Goal: Browse casually: Explore the website without a specific task or goal

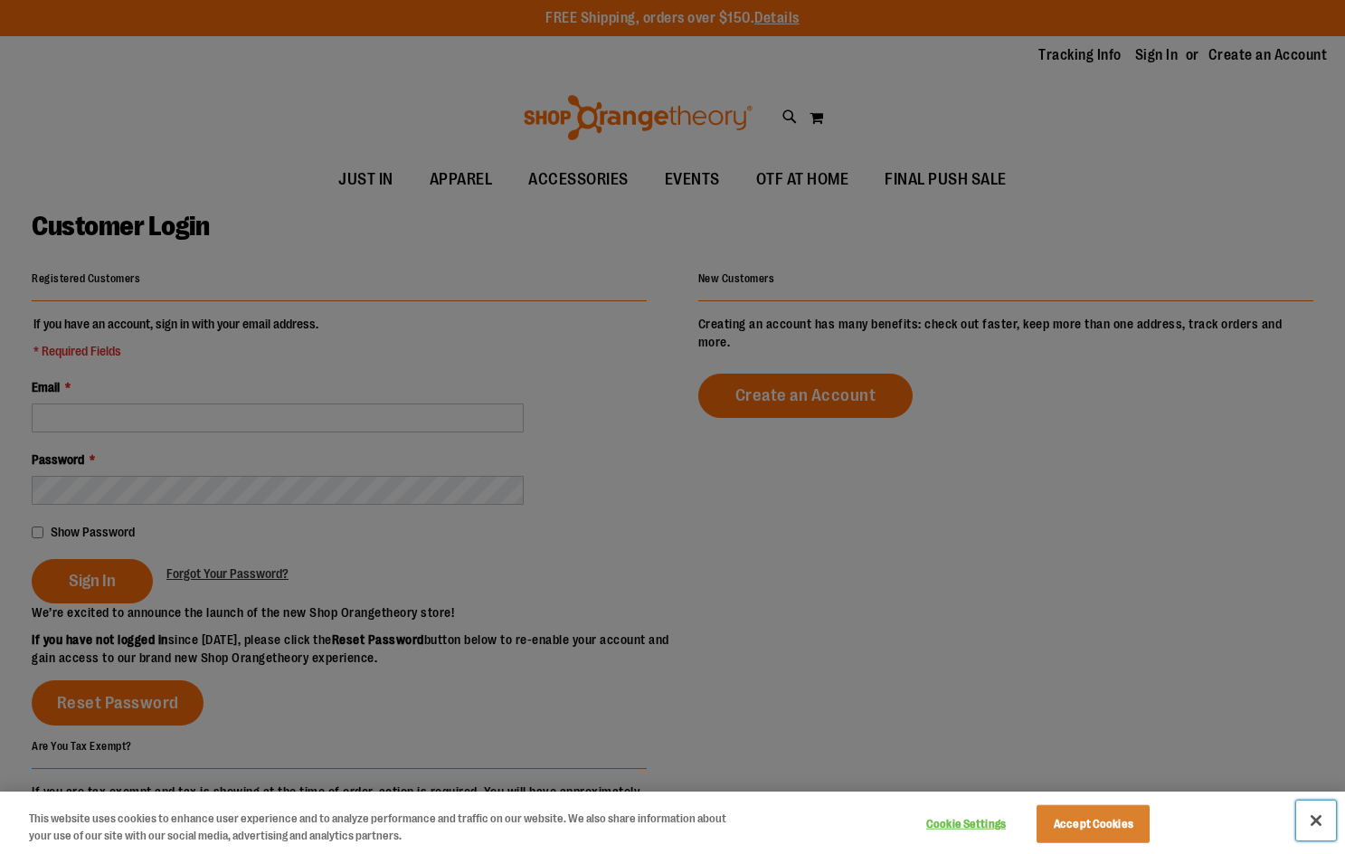
click at [1312, 816] on button "Close" at bounding box center [1316, 821] width 40 height 40
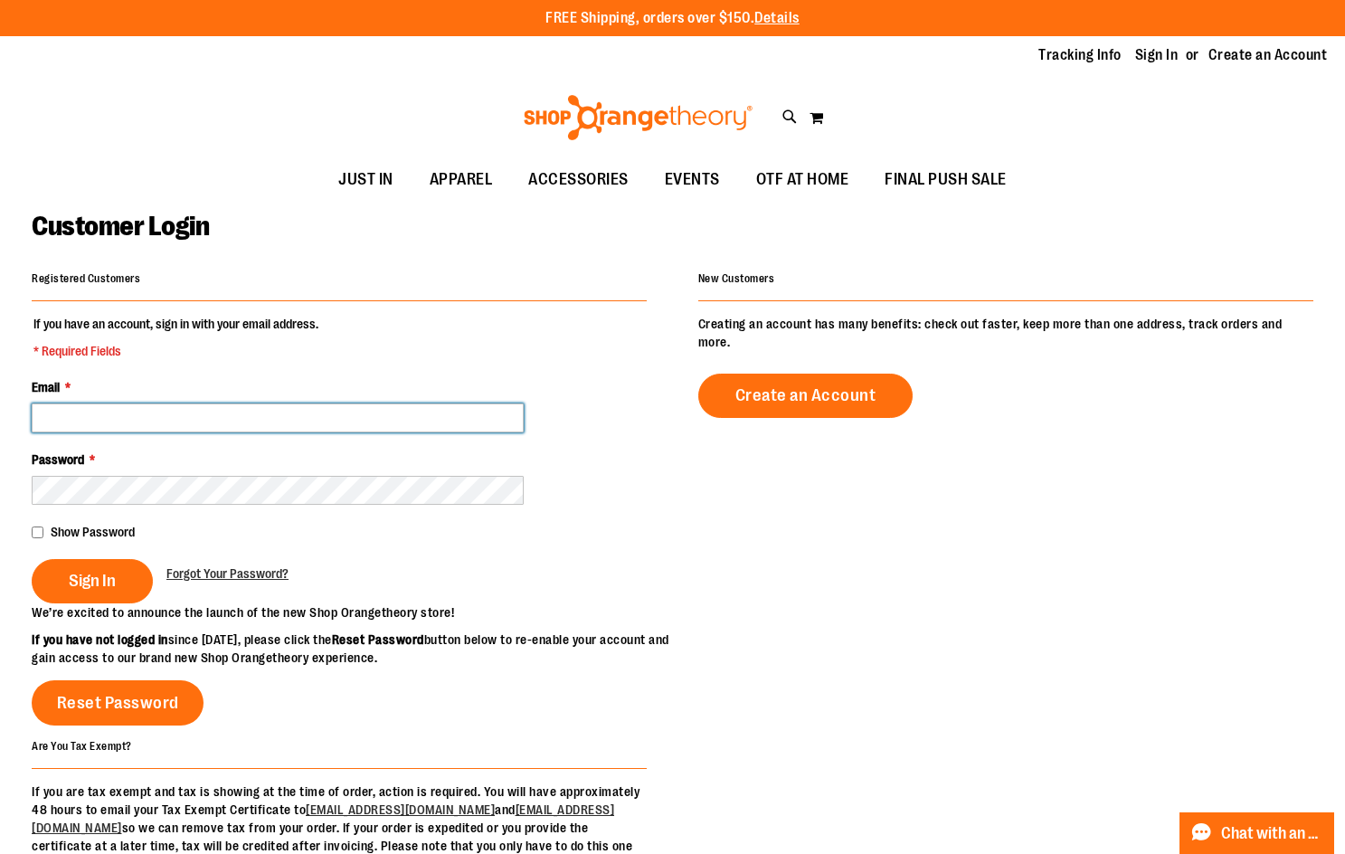
click at [183, 413] on input "Email *" at bounding box center [278, 417] width 492 height 29
type input "**********"
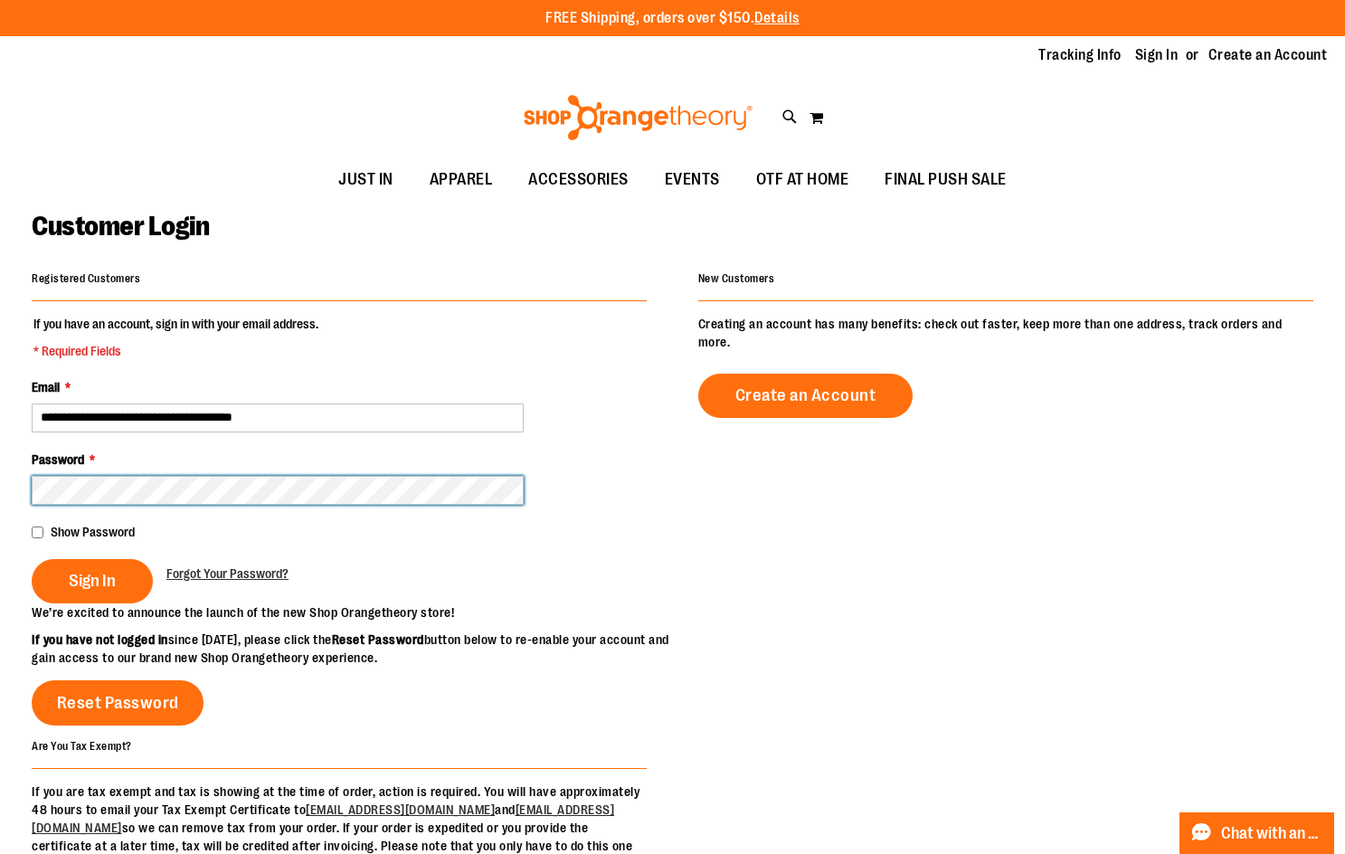
click at [32, 559] on button "Sign In" at bounding box center [92, 581] width 121 height 44
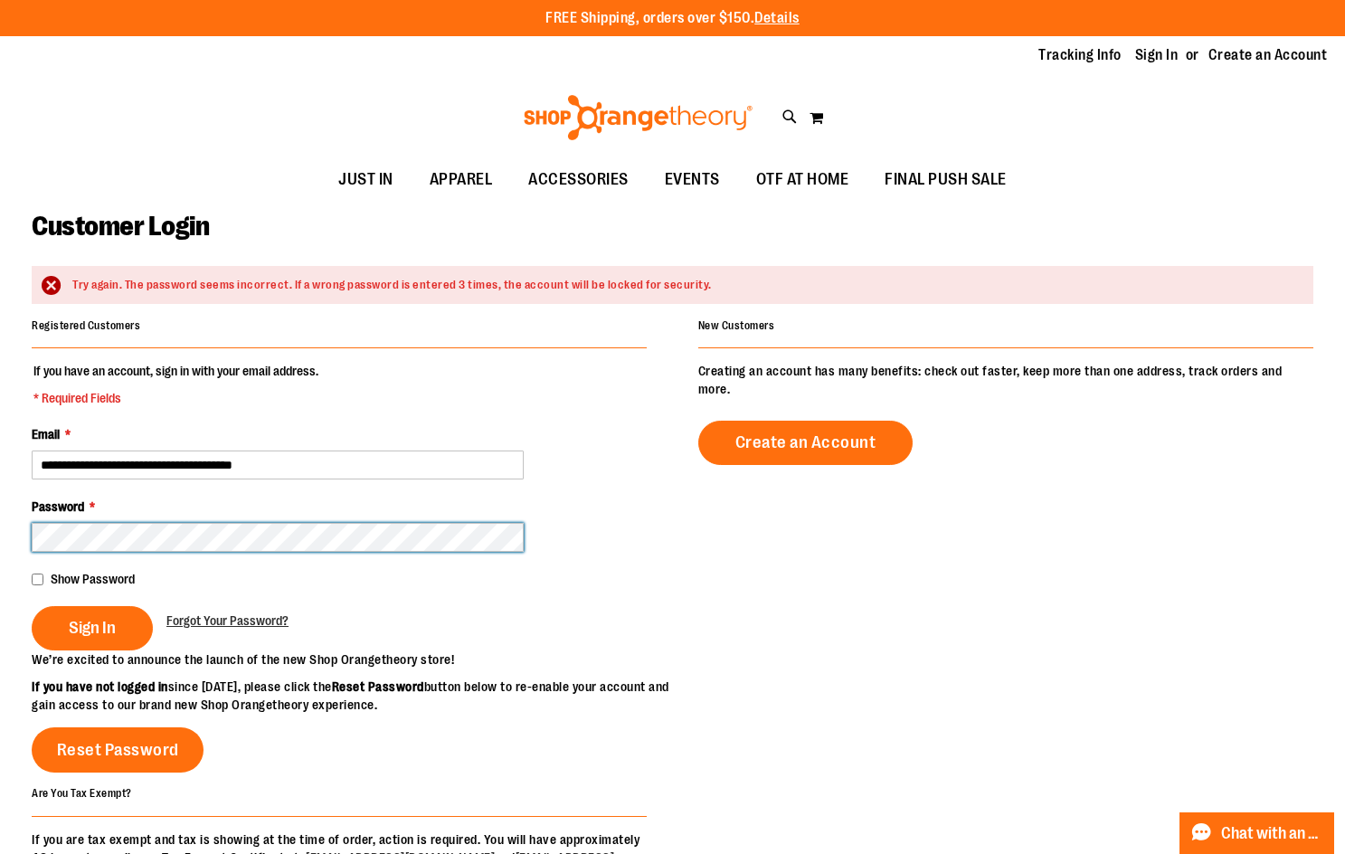
click at [32, 606] on button "Sign In" at bounding box center [92, 628] width 121 height 44
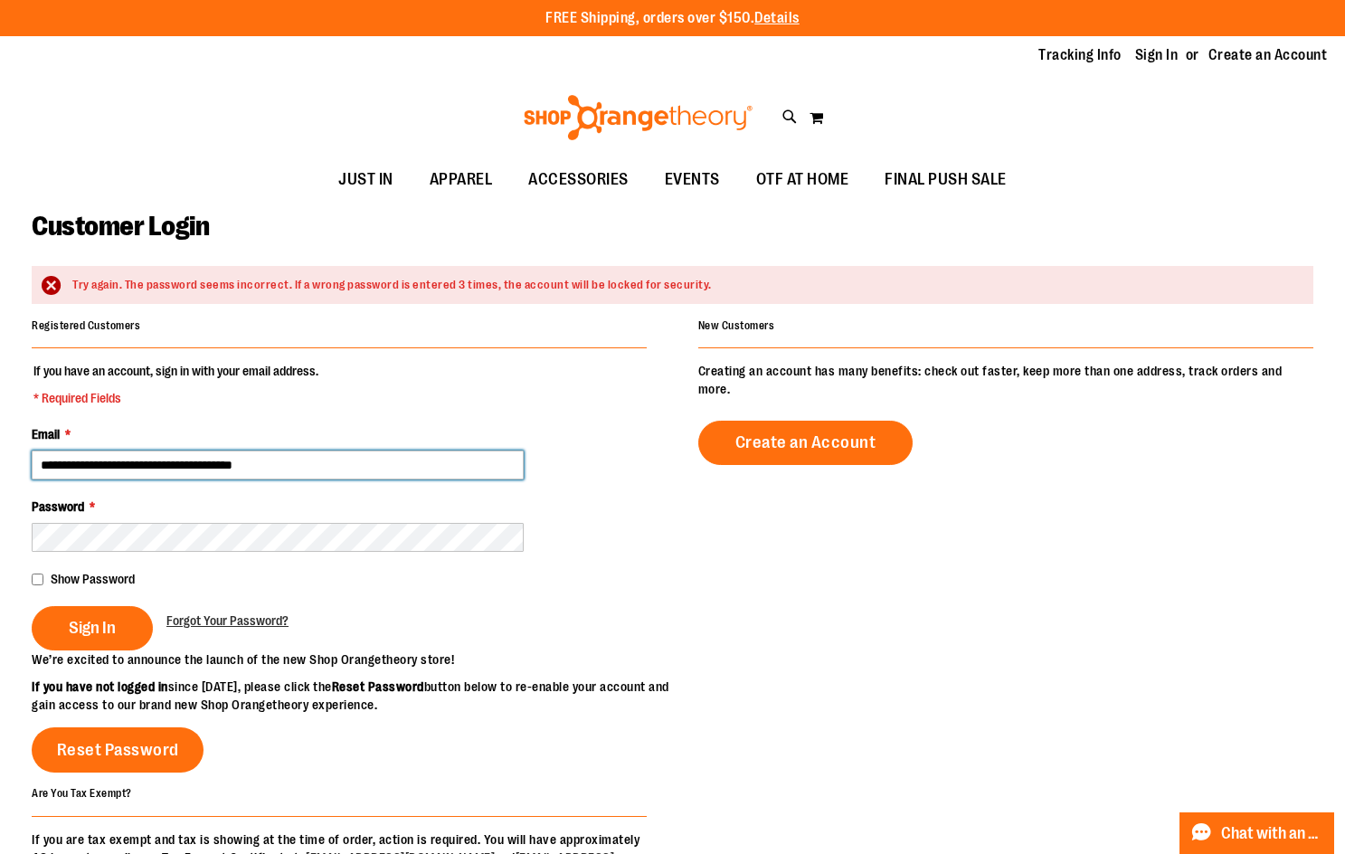
drag, startPoint x: 157, startPoint y: 463, endPoint x: 134, endPoint y: 469, distance: 24.1
click at [134, 469] on input "**********" at bounding box center [278, 465] width 492 height 29
type input "**********"
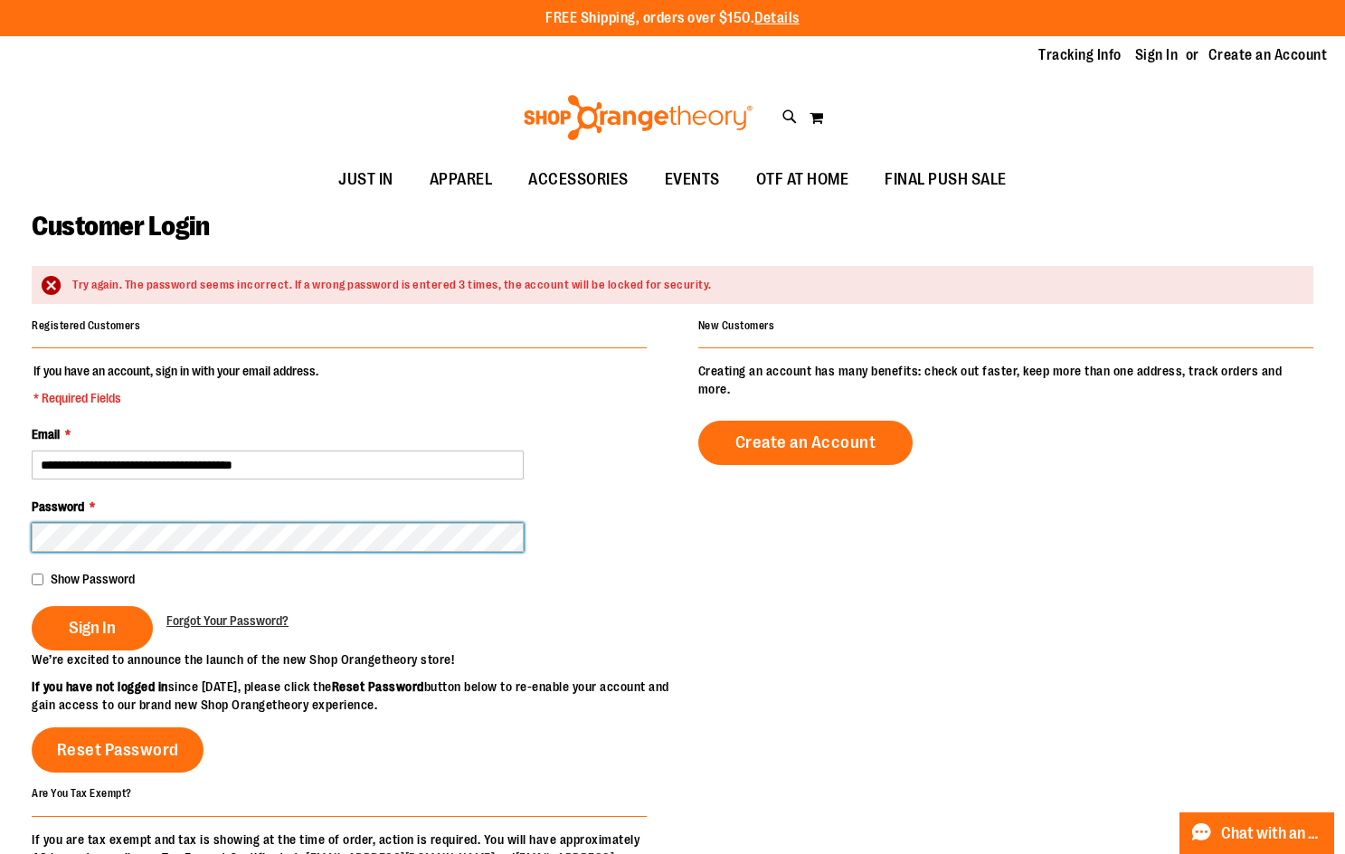
click at [32, 606] on button "Sign In" at bounding box center [92, 628] width 121 height 44
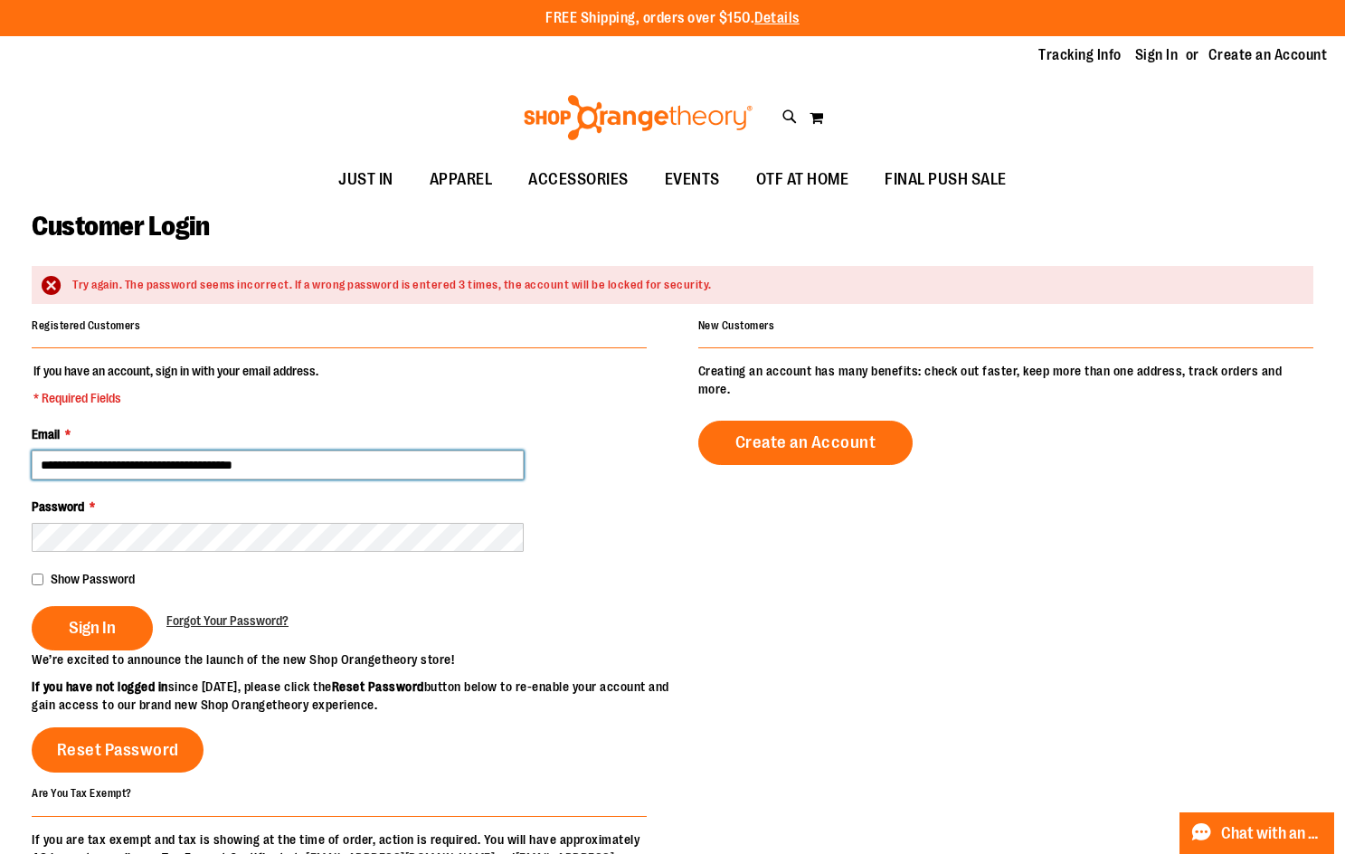
drag, startPoint x: 346, startPoint y: 471, endPoint x: -5, endPoint y: 470, distance: 350.1
click at [0, 470] on html "Skip to Content The store will not work correctly when cookies are disabled. FR…" at bounding box center [672, 427] width 1345 height 854
type input "**********"
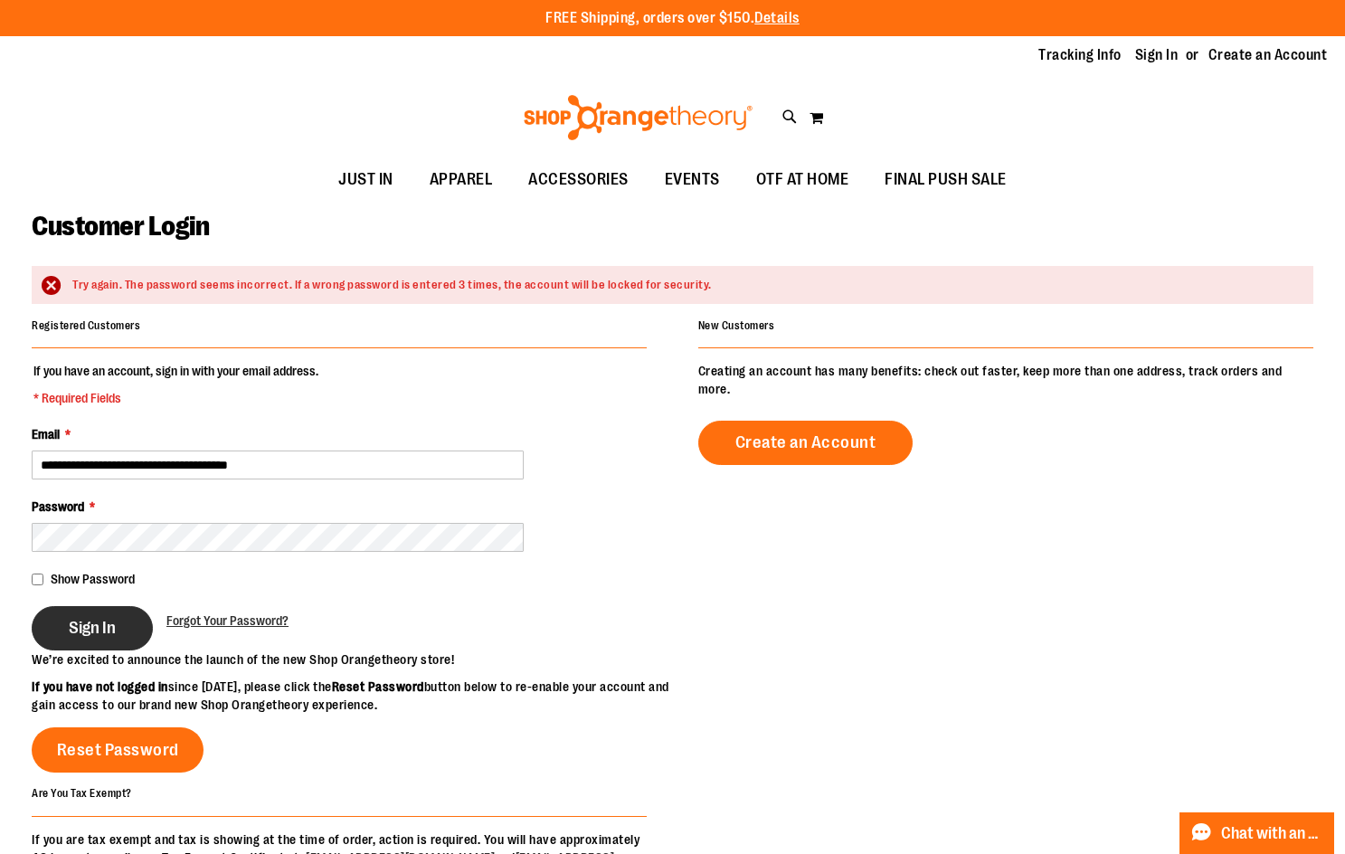
click at [98, 622] on span "Sign In" at bounding box center [92, 628] width 47 height 20
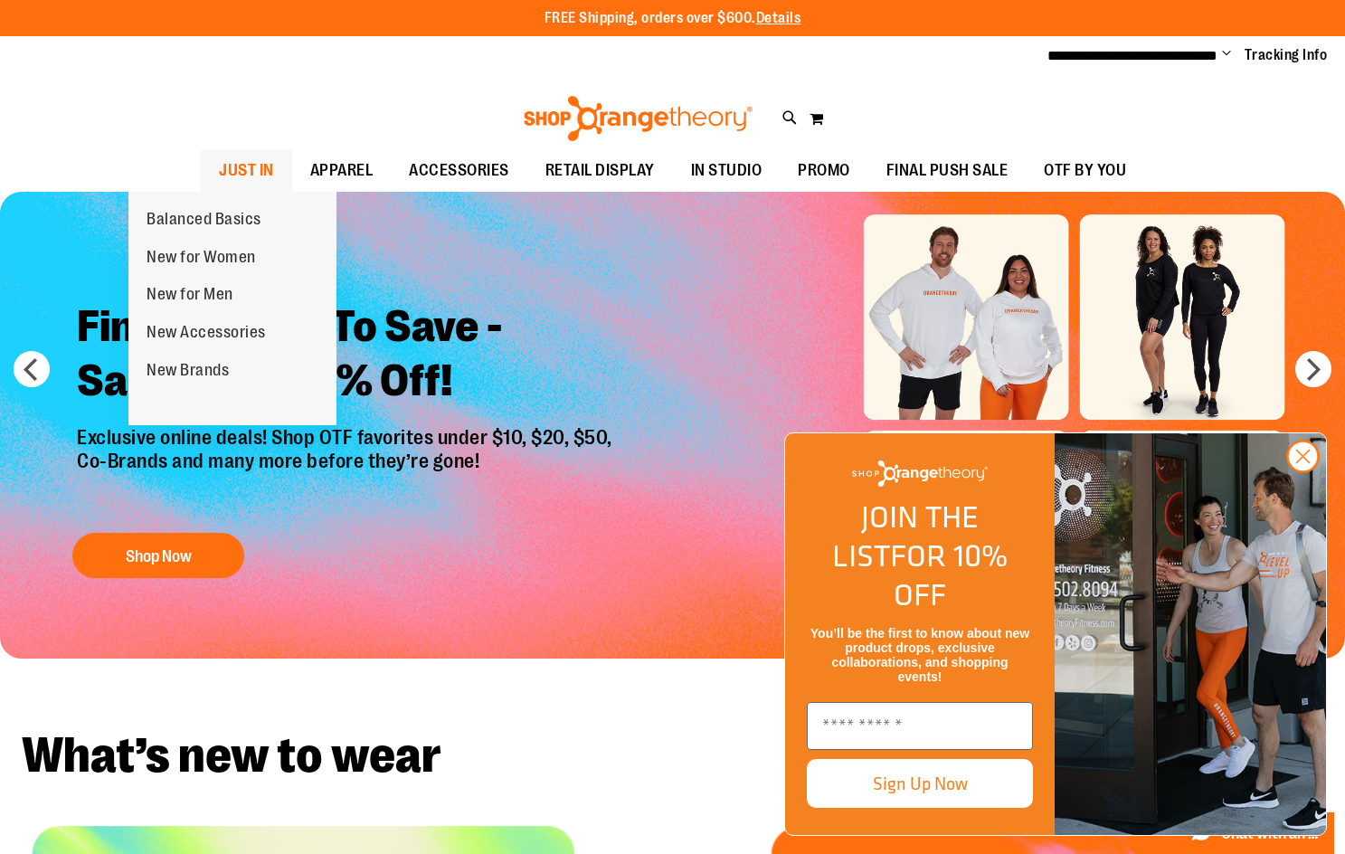
click at [219, 171] on span "JUST IN" at bounding box center [246, 170] width 55 height 41
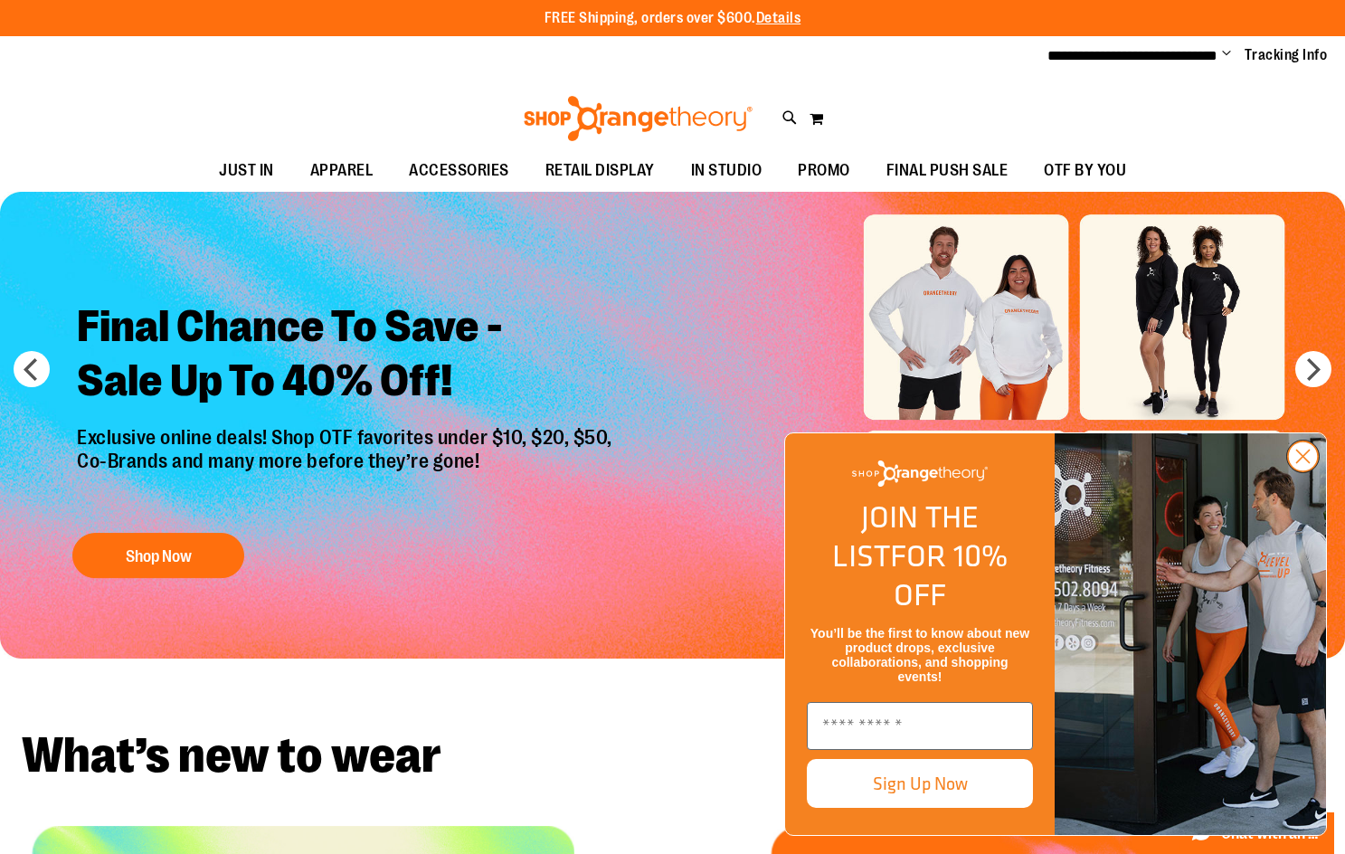
click at [1300, 471] on circle "Close dialog" at bounding box center [1303, 456] width 30 height 30
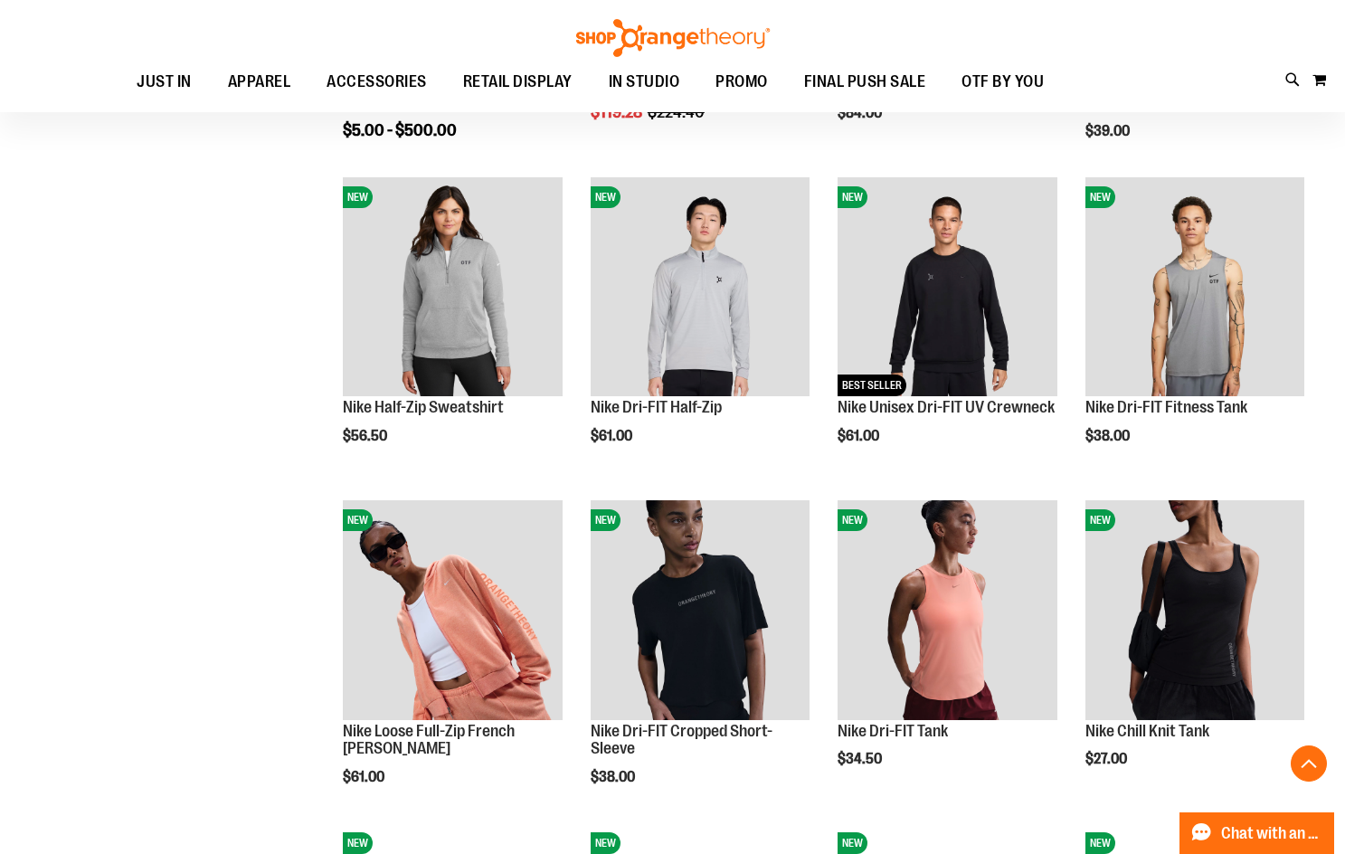
scroll to position [831, 0]
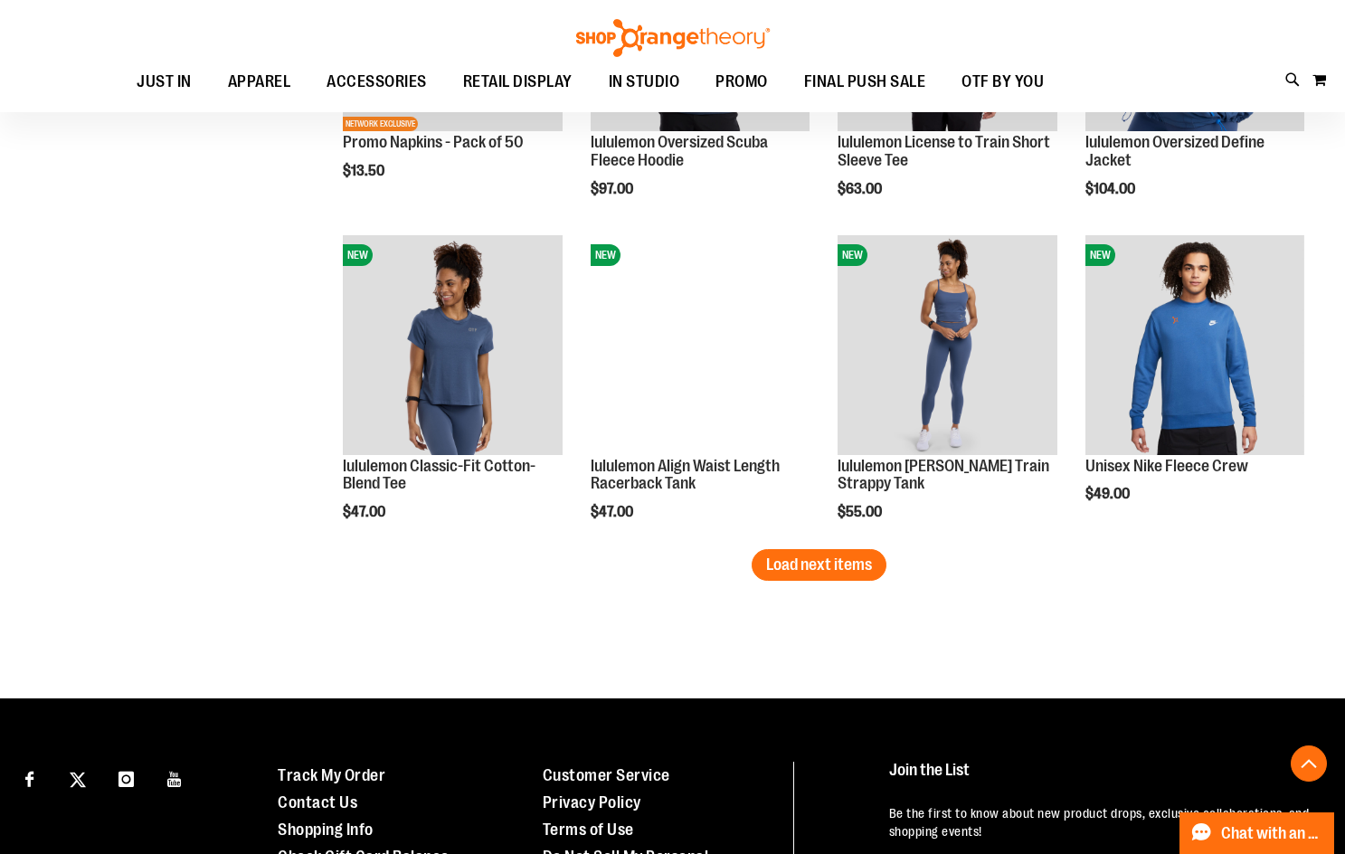
scroll to position [2717, 0]
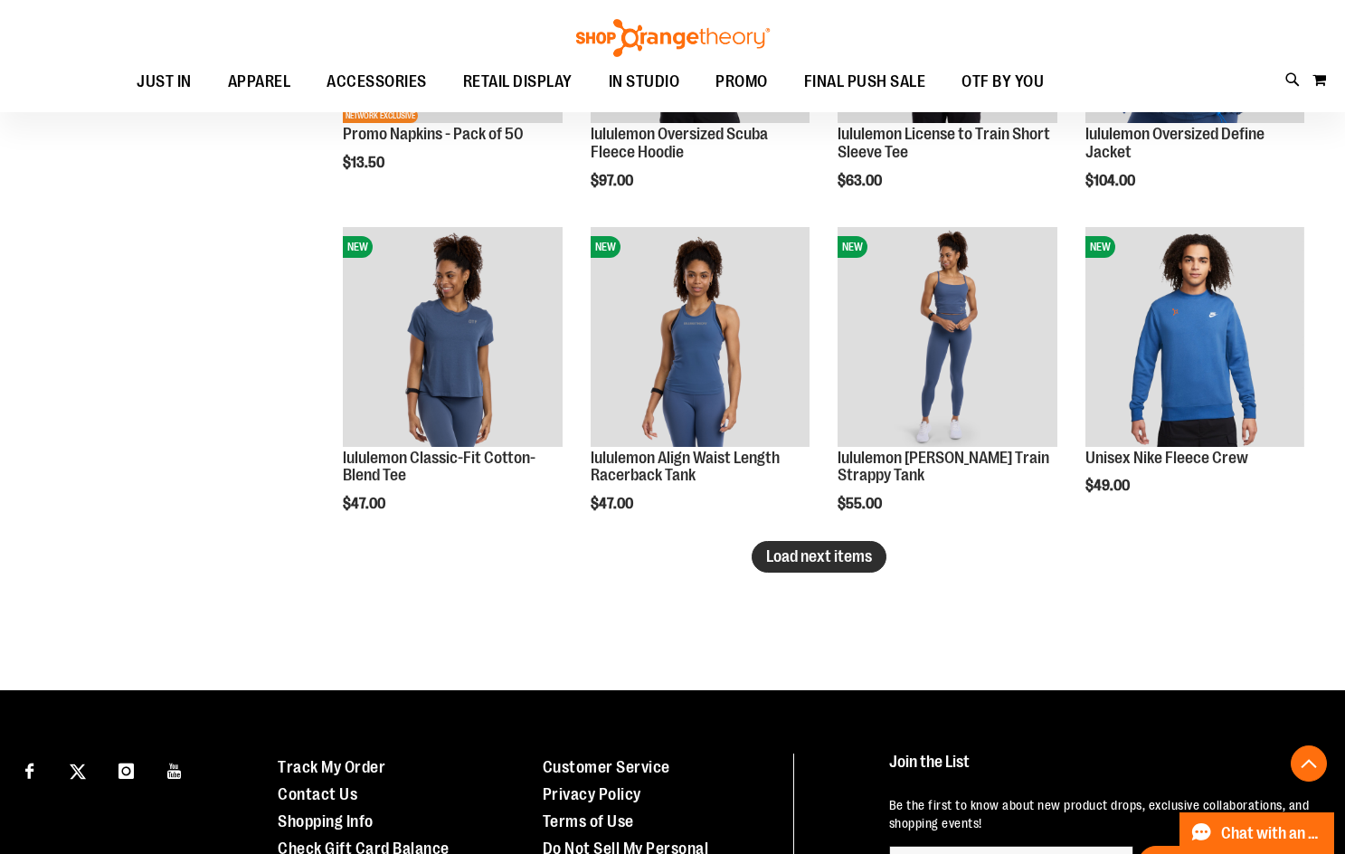
click at [863, 563] on span "Load next items" at bounding box center [819, 556] width 106 height 18
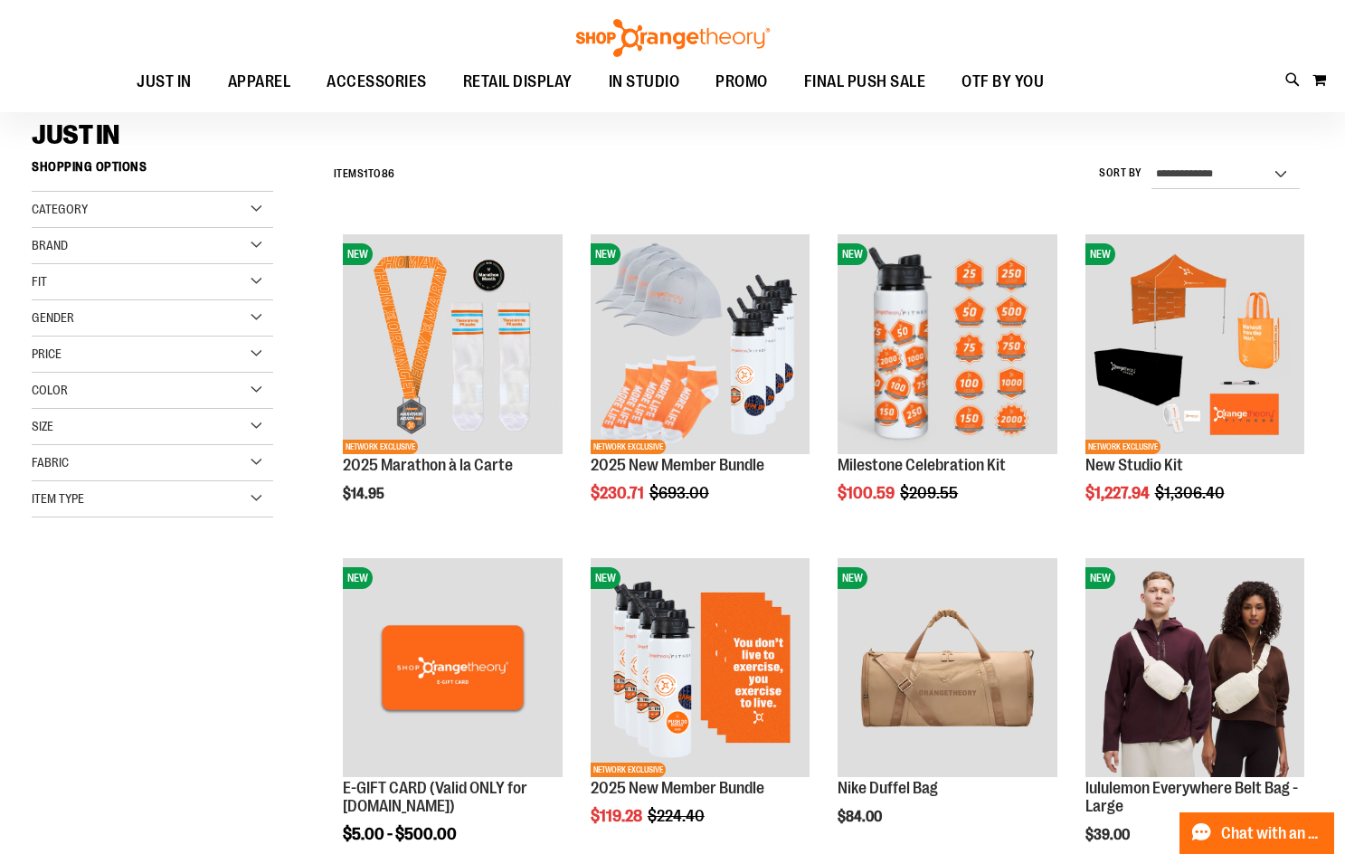
scroll to position [103, 0]
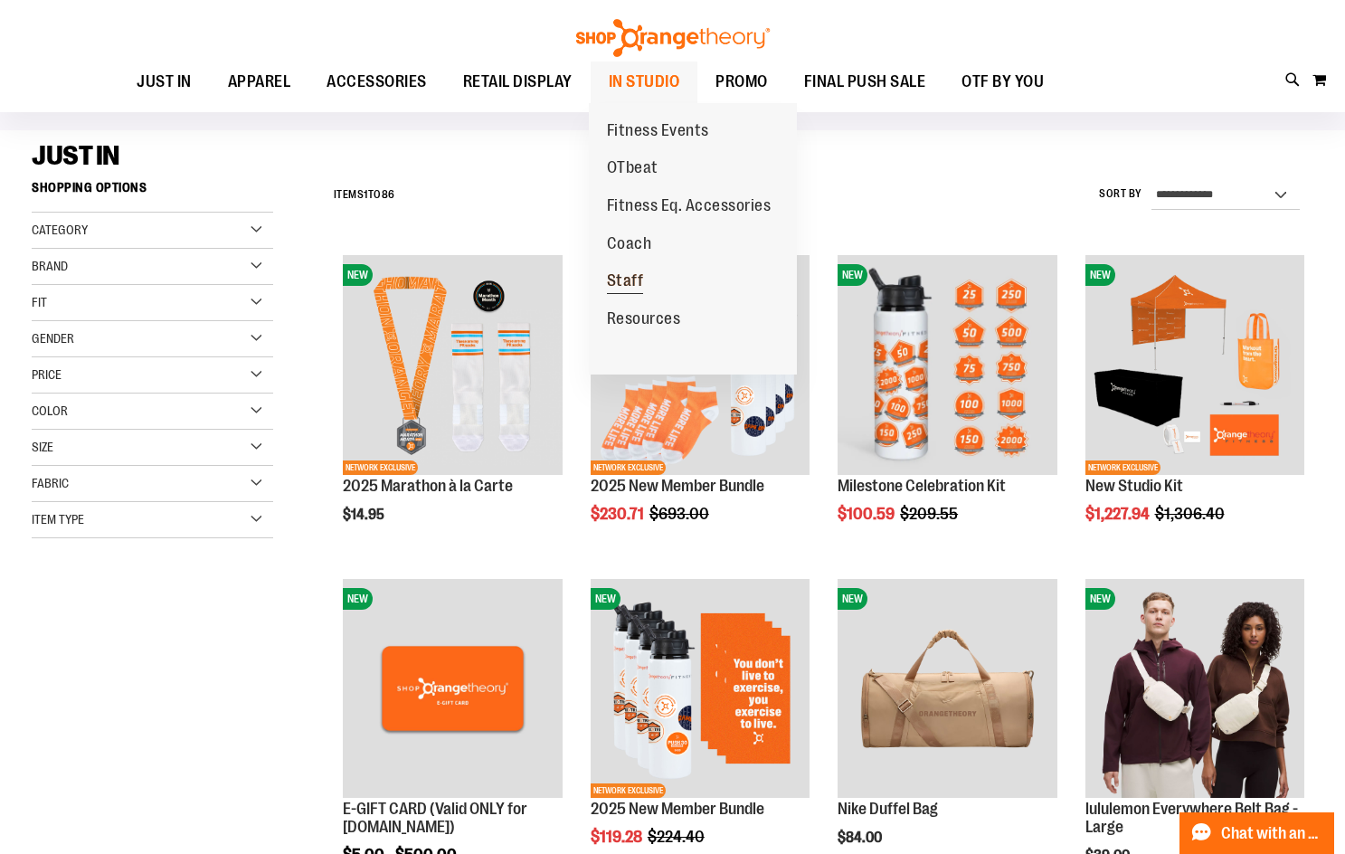
click at [633, 280] on span "Staff" at bounding box center [625, 282] width 37 height 23
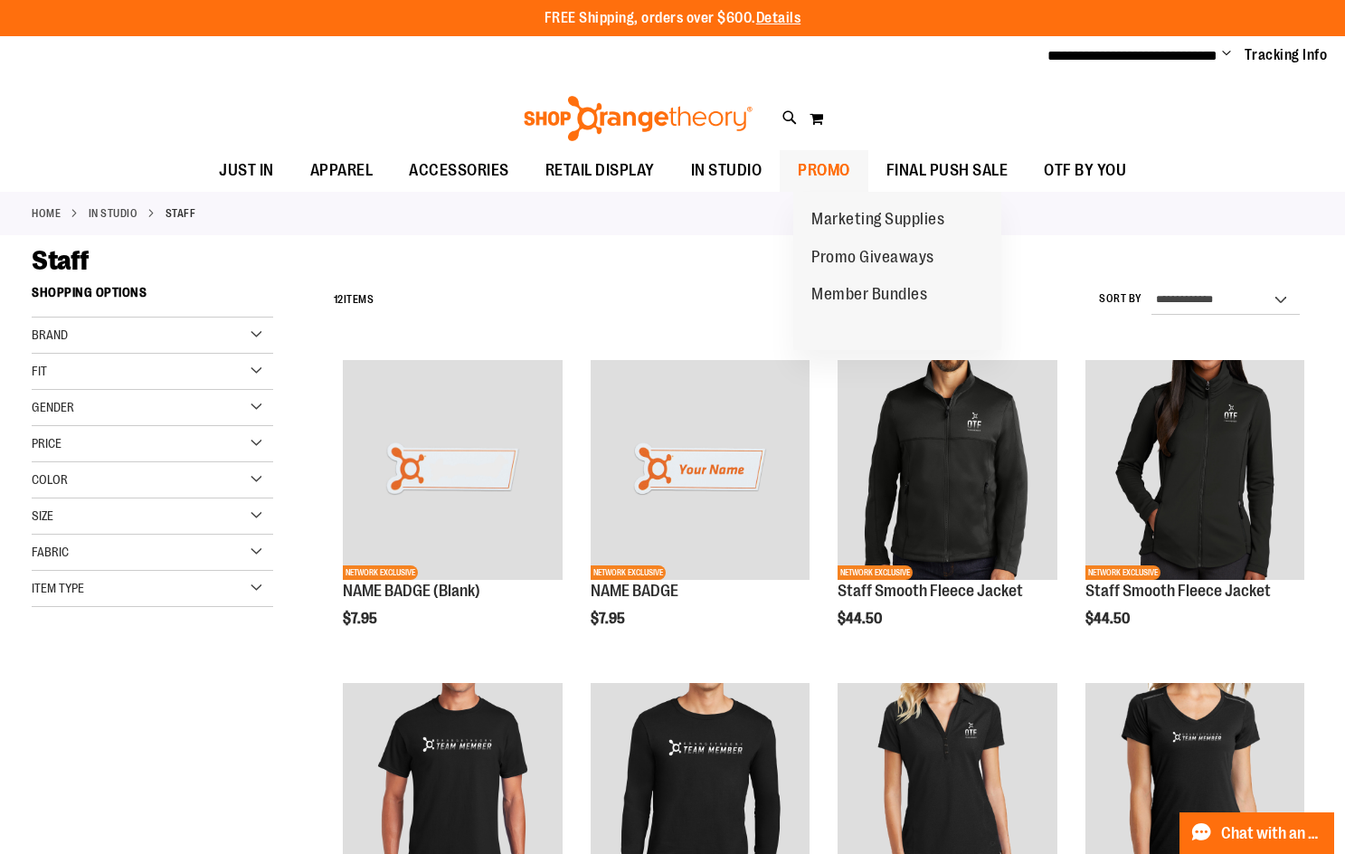
click at [828, 162] on span "PROMO" at bounding box center [824, 170] width 52 height 41
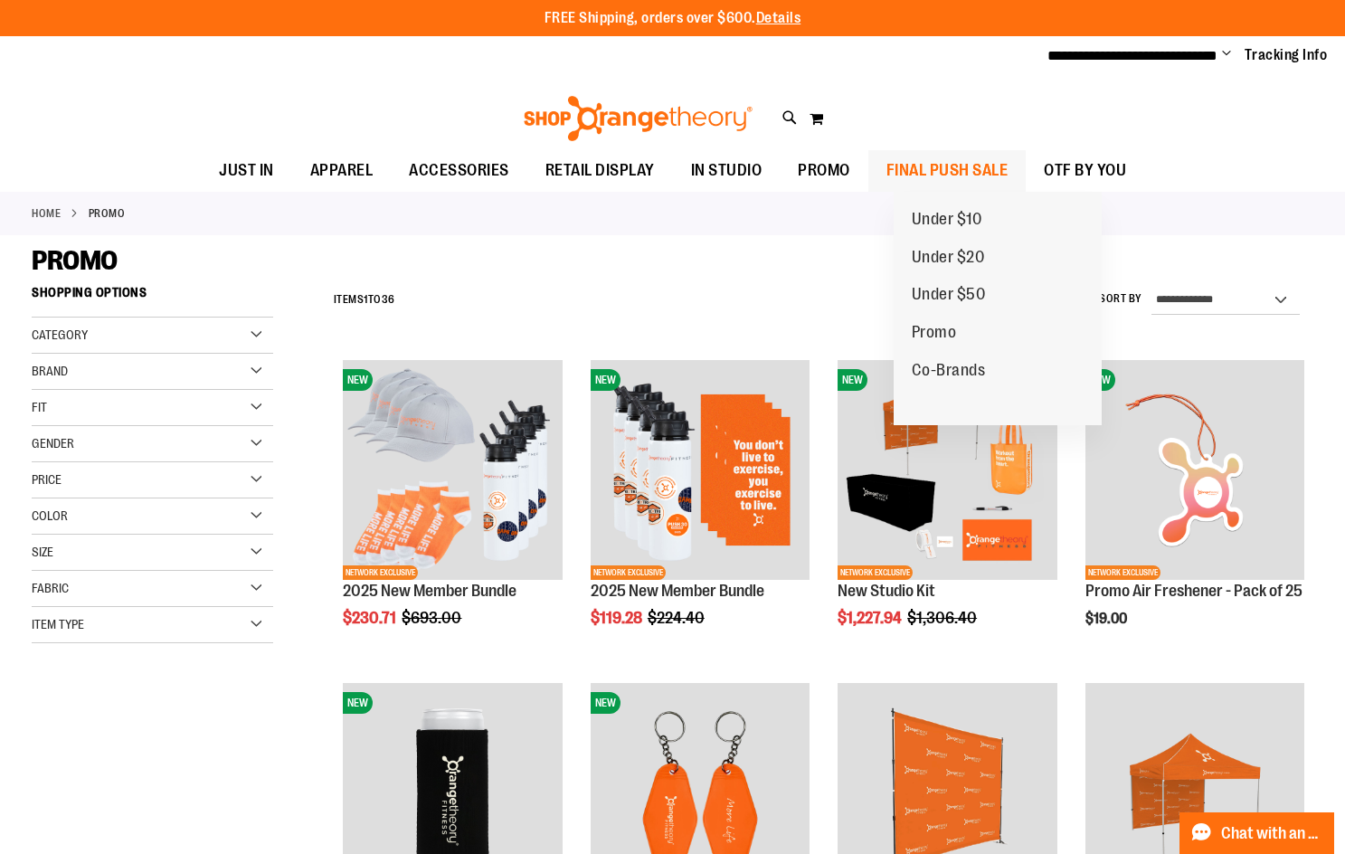
click at [940, 162] on span "FINAL PUSH SALE" at bounding box center [948, 170] width 122 height 41
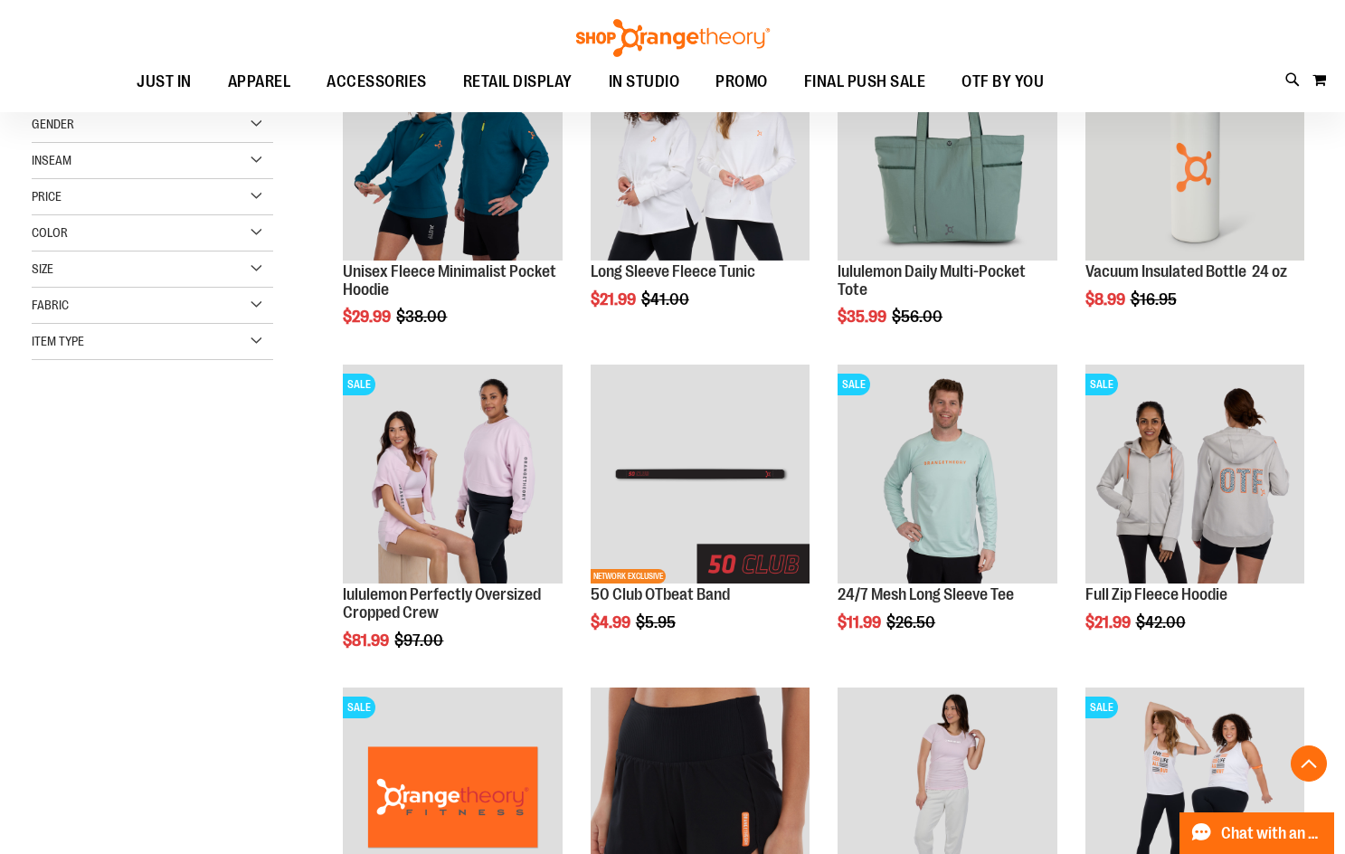
scroll to position [324, 0]
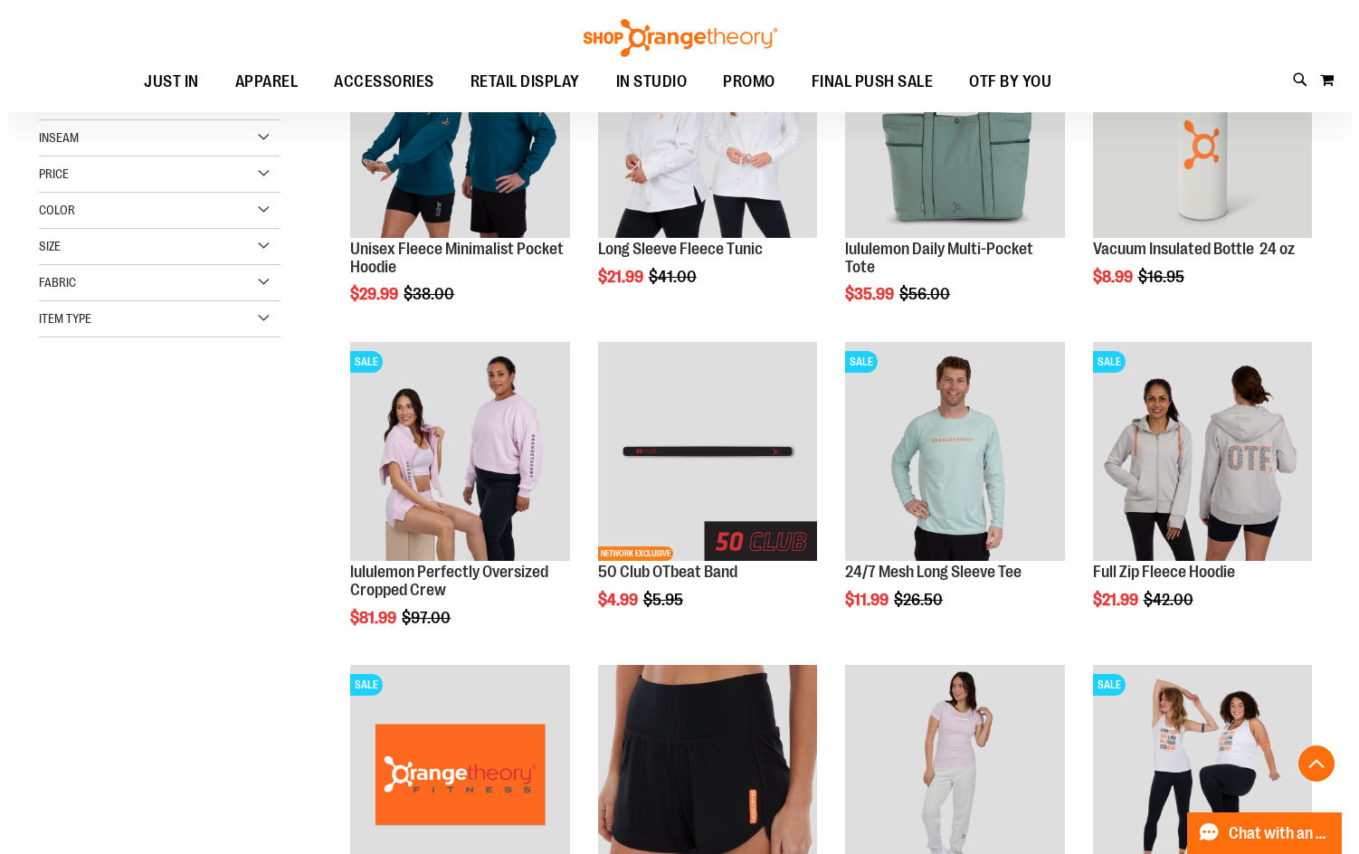
scroll to position [416, 0]
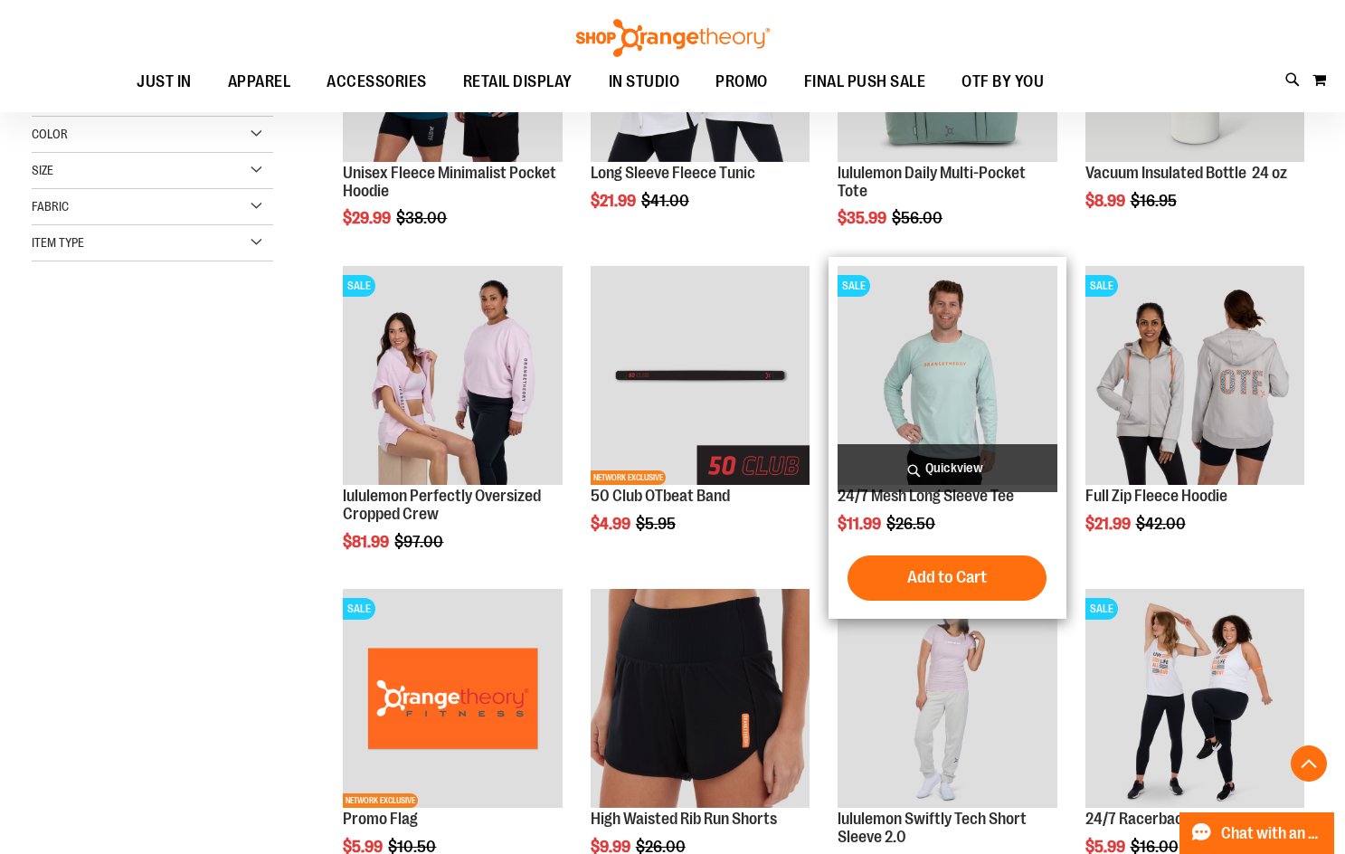
click at [937, 452] on span "Quickview" at bounding box center [947, 468] width 219 height 48
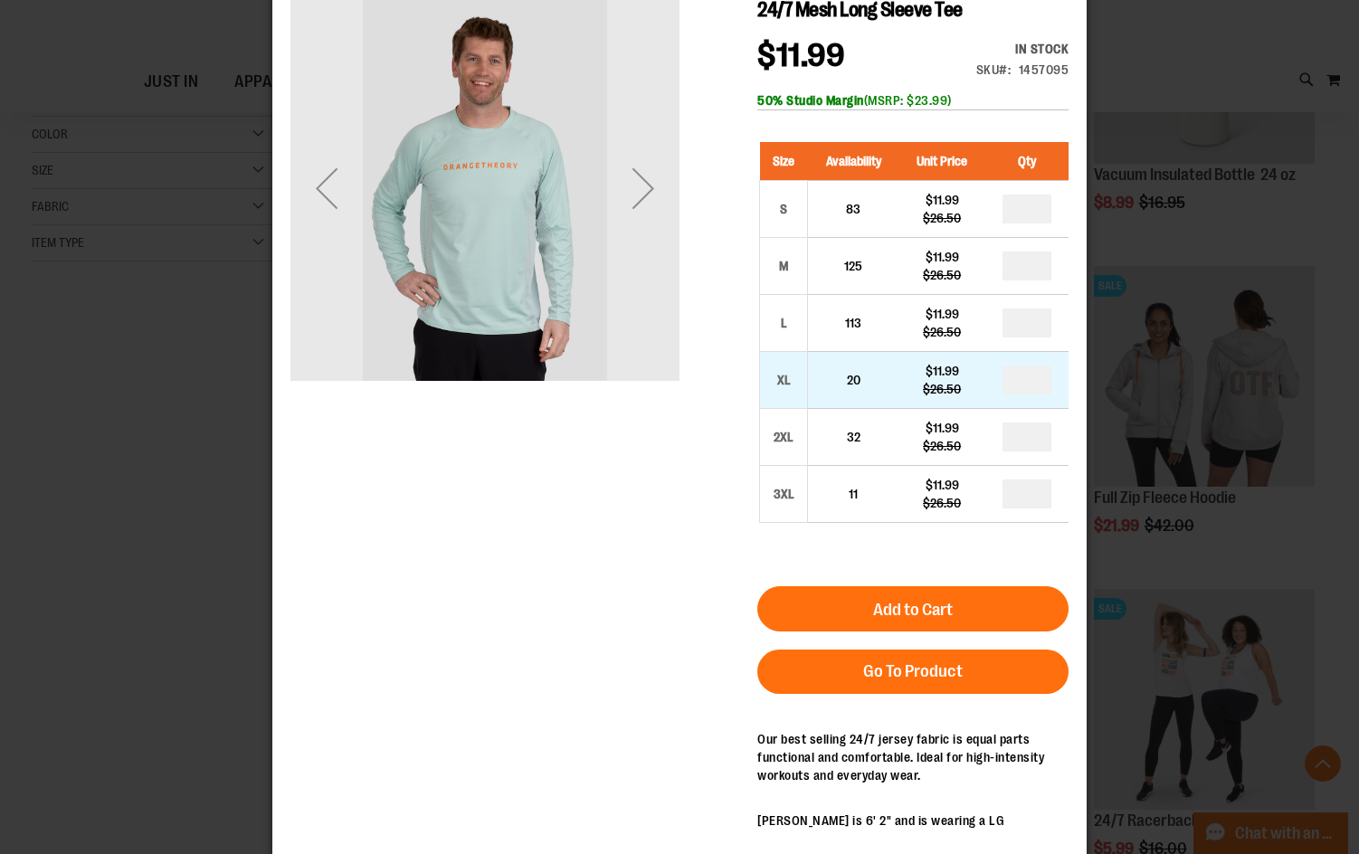
scroll to position [90, 0]
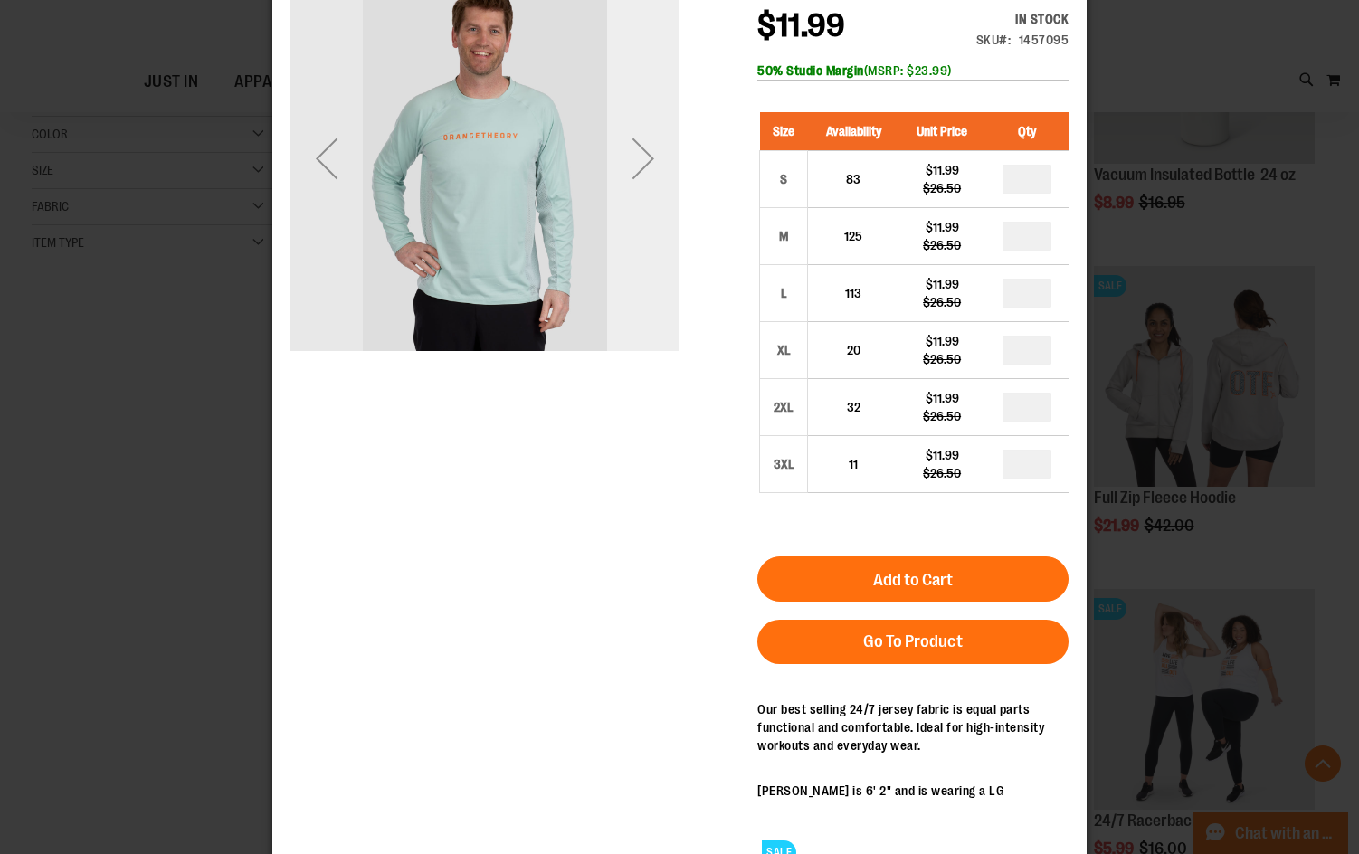
click at [639, 153] on div "Next" at bounding box center [643, 158] width 72 height 72
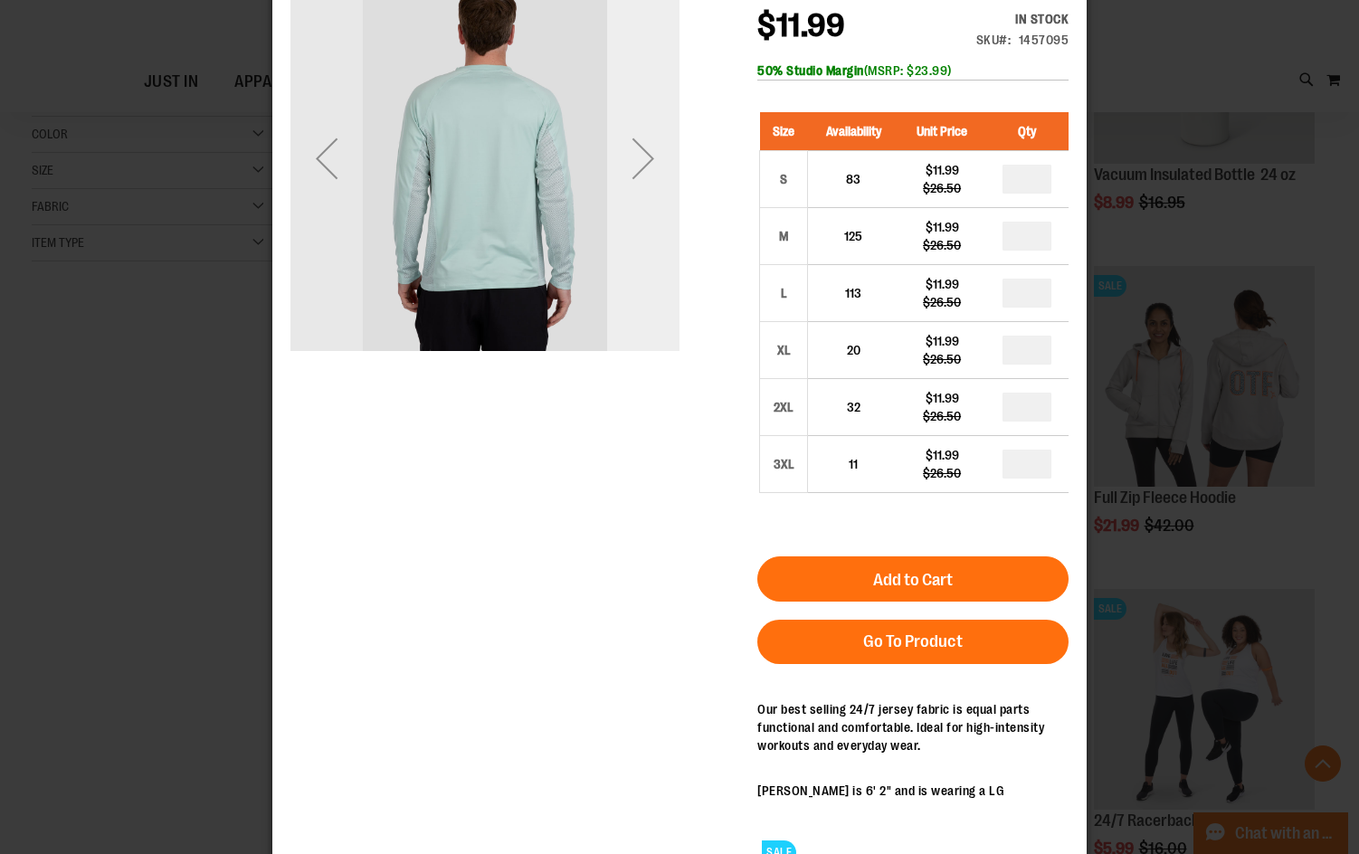
click at [639, 153] on div "Next" at bounding box center [643, 158] width 72 height 72
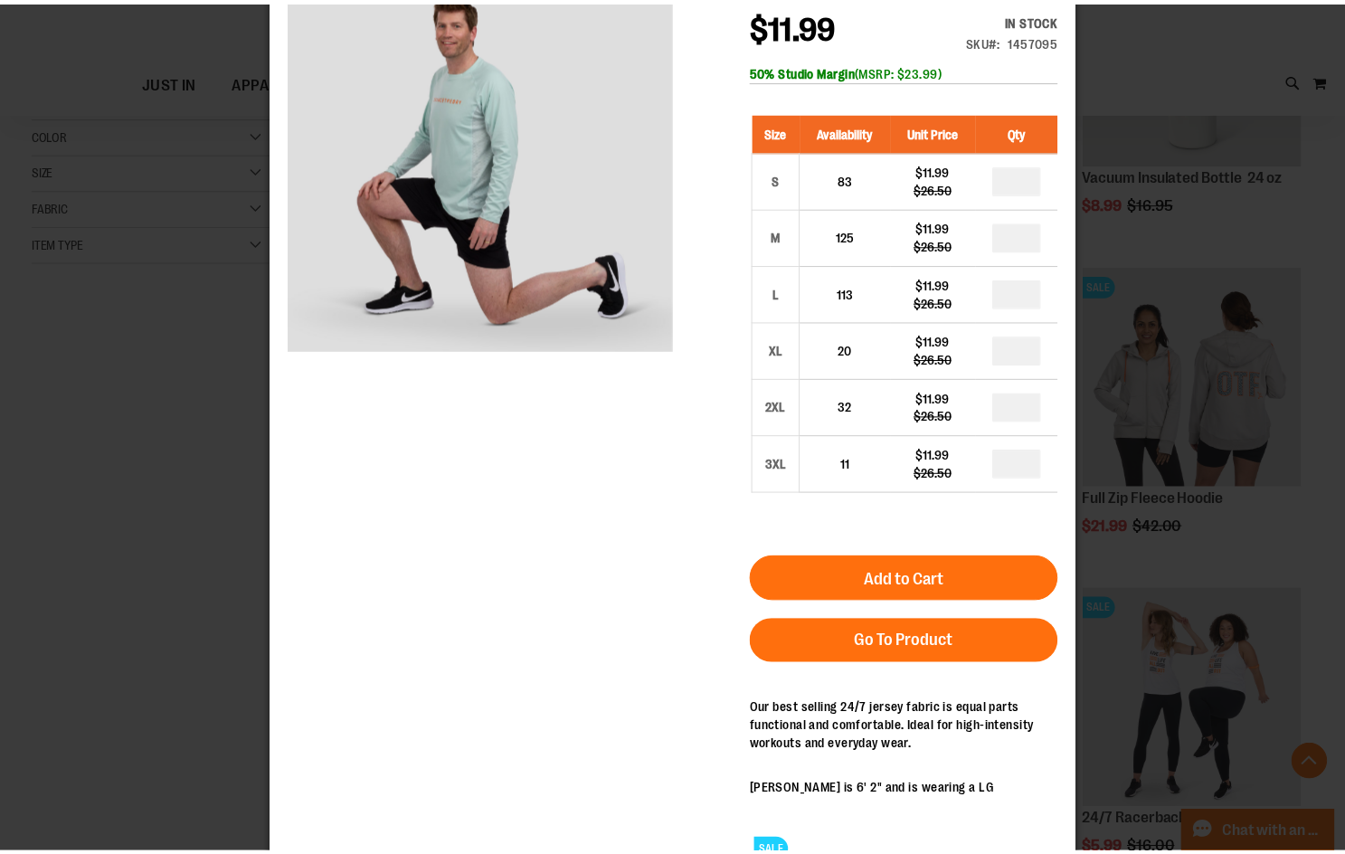
scroll to position [0, 0]
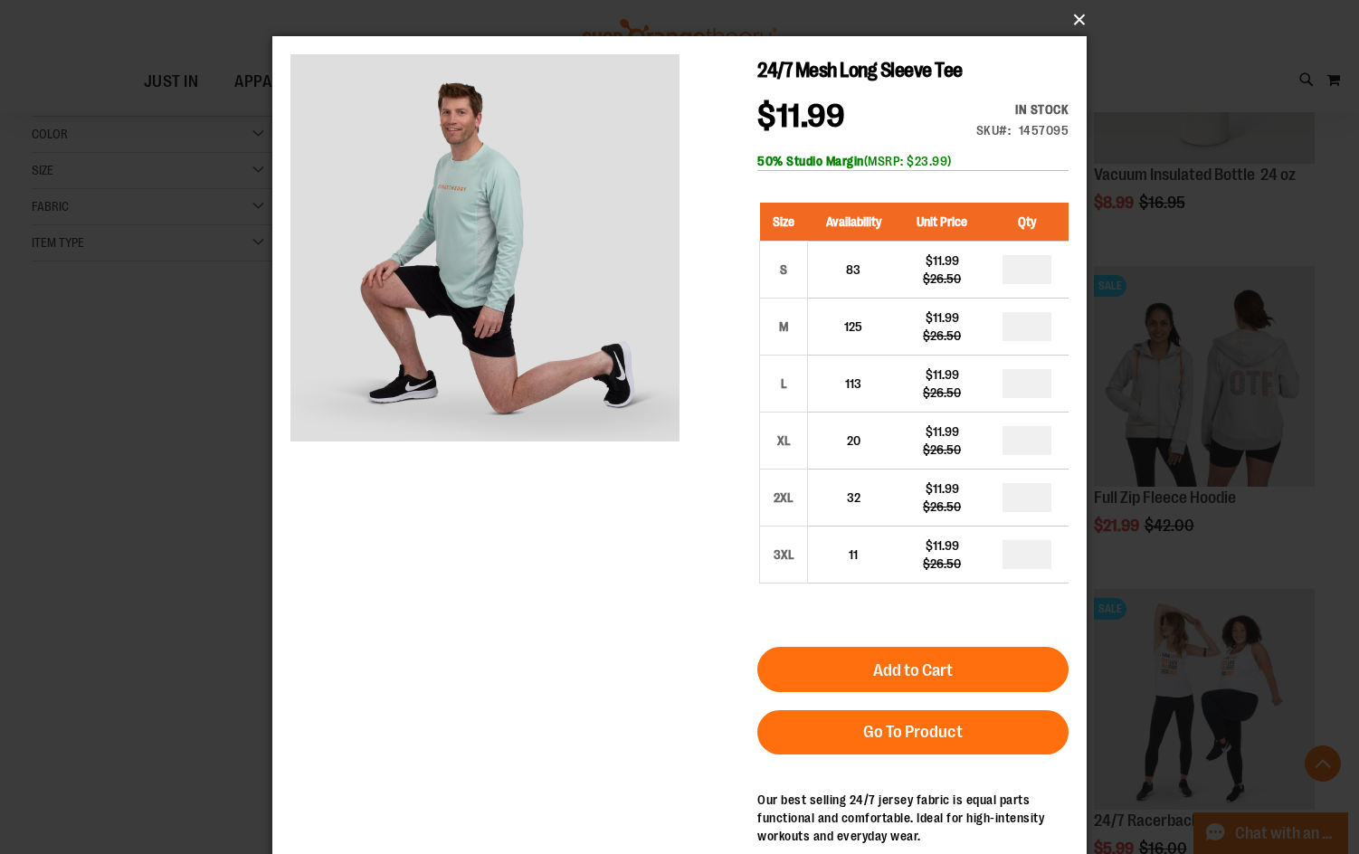
drag, startPoint x: 1075, startPoint y: 11, endPoint x: 1082, endPoint y: 17, distance: 9.6
click at [1077, 14] on button "×" at bounding box center [685, 20] width 814 height 40
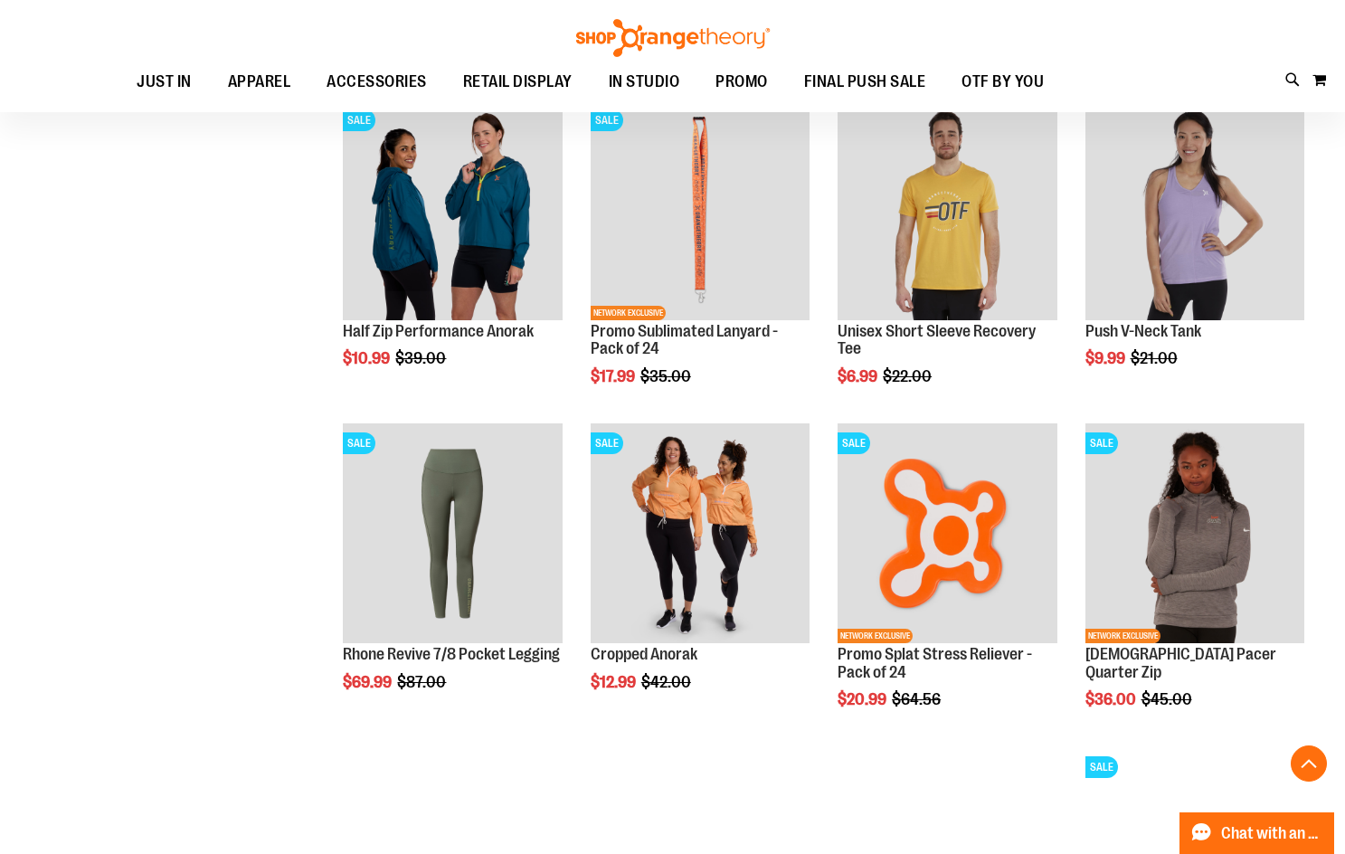
scroll to position [1231, 0]
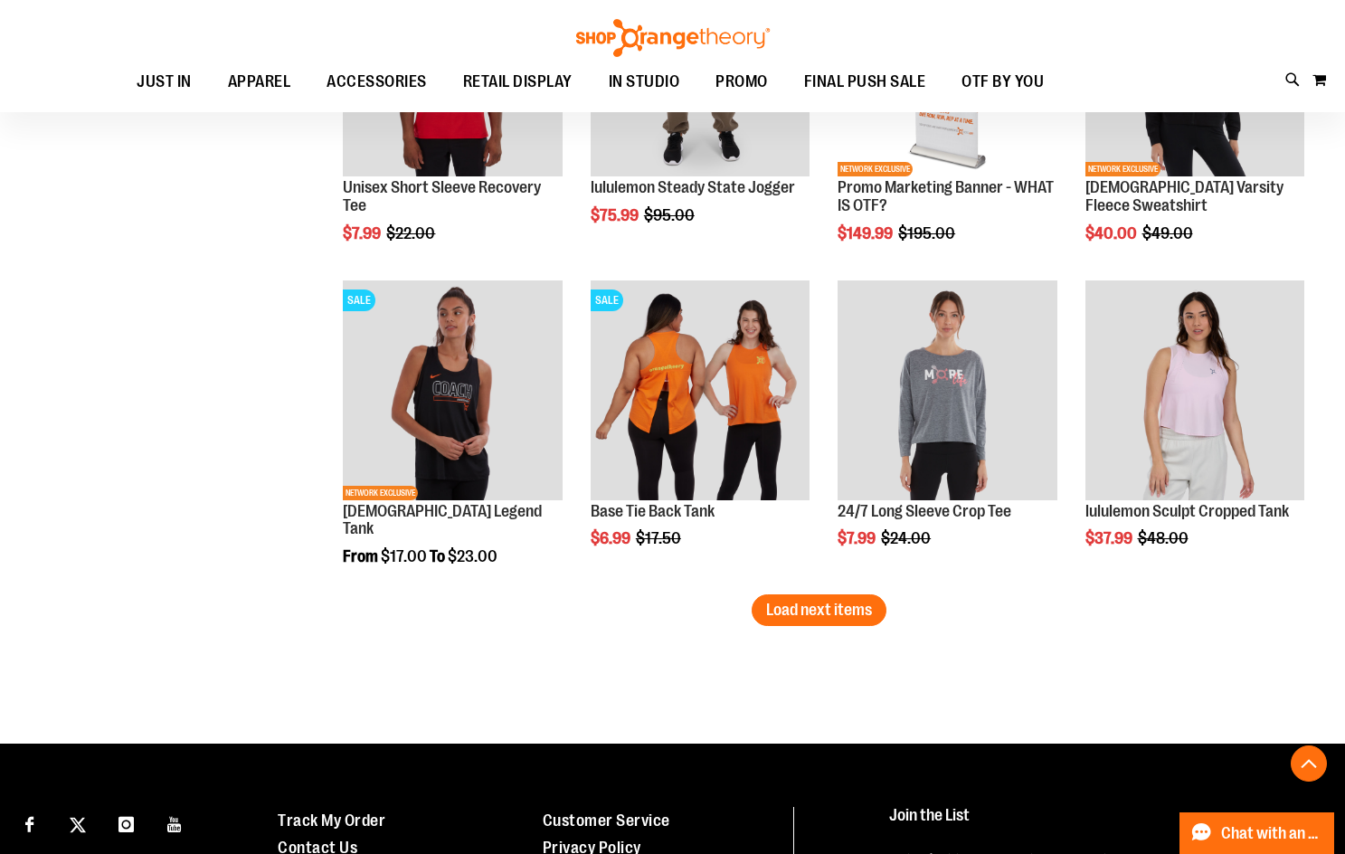
scroll to position [2672, 0]
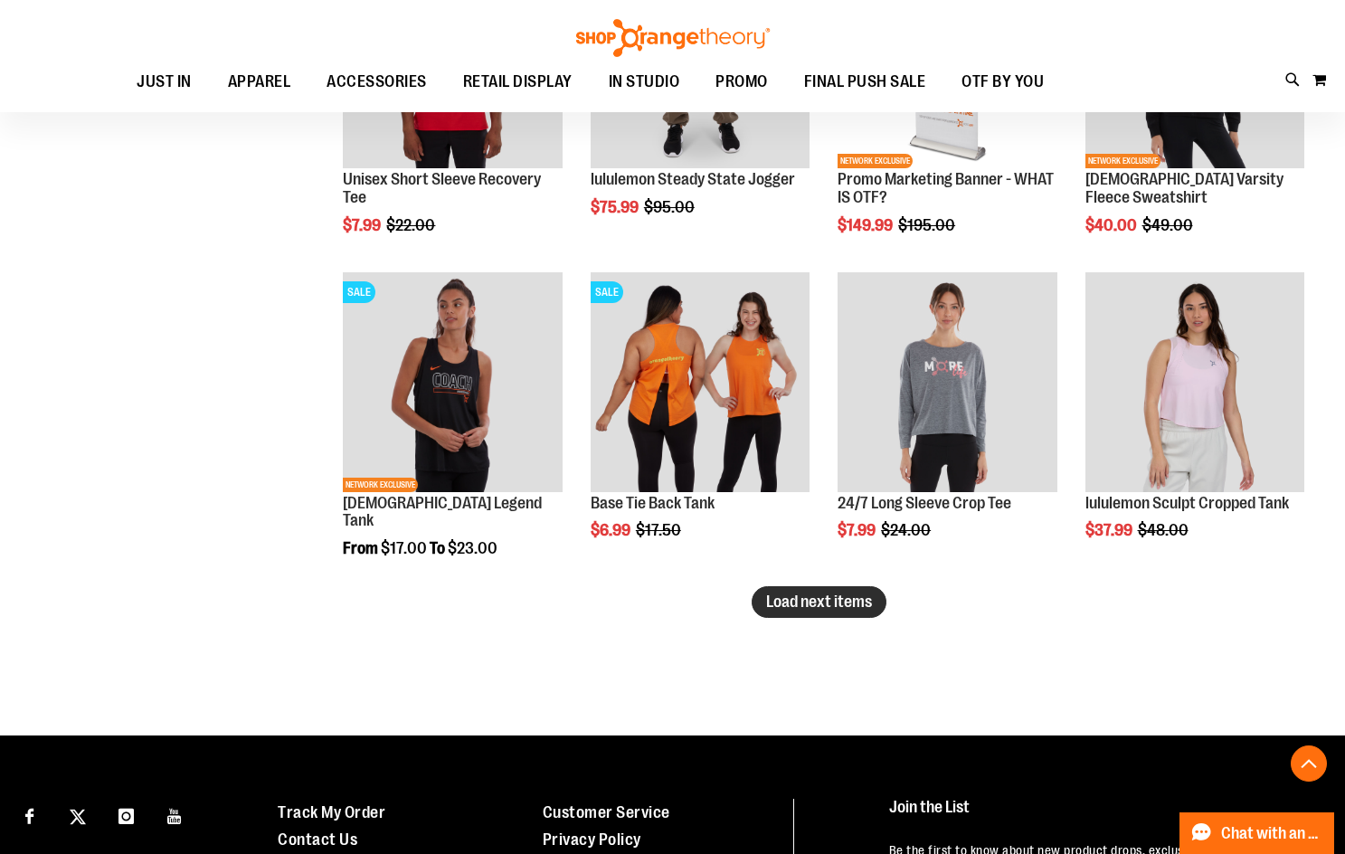
click at [808, 604] on span "Load next items" at bounding box center [819, 602] width 106 height 18
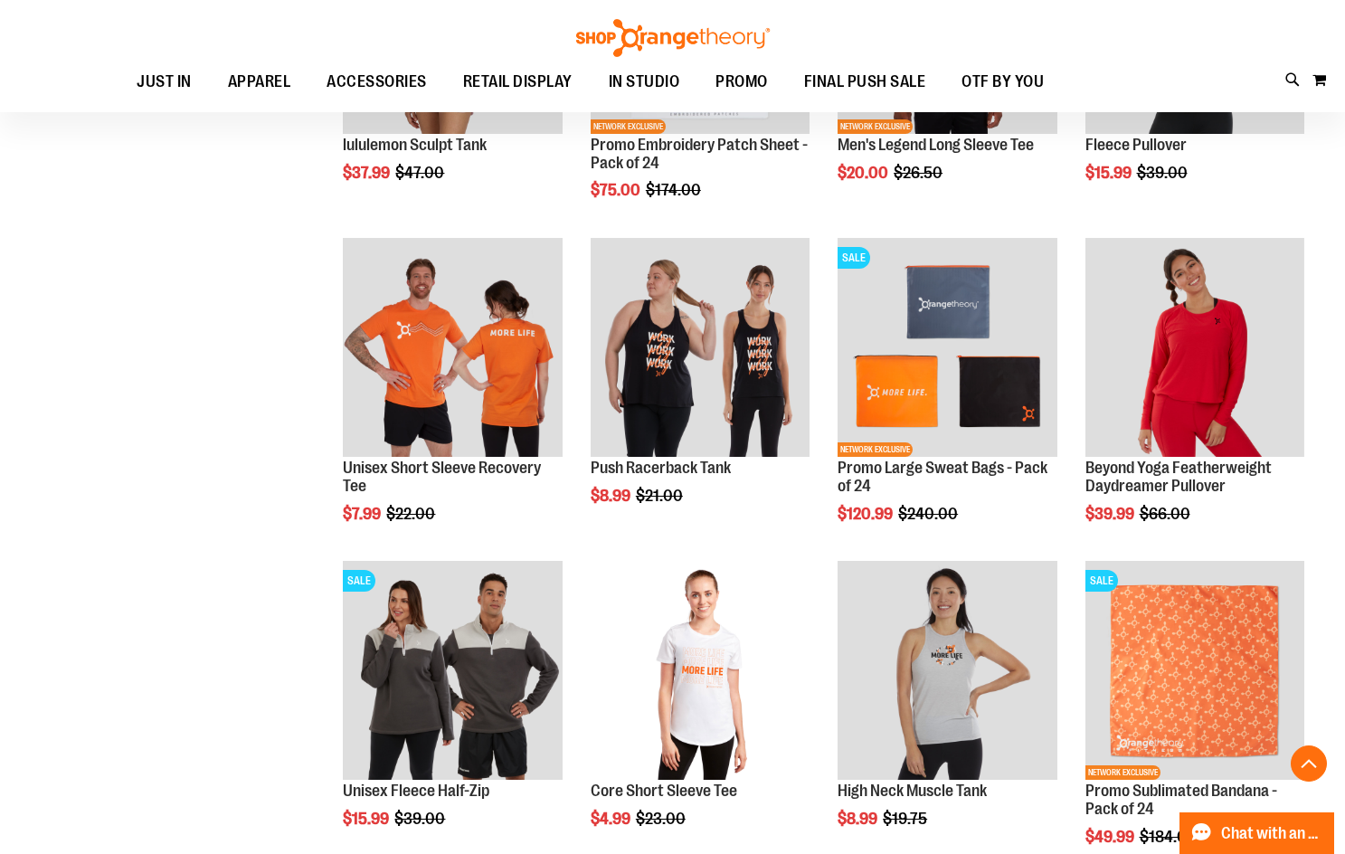
scroll to position [3358, 0]
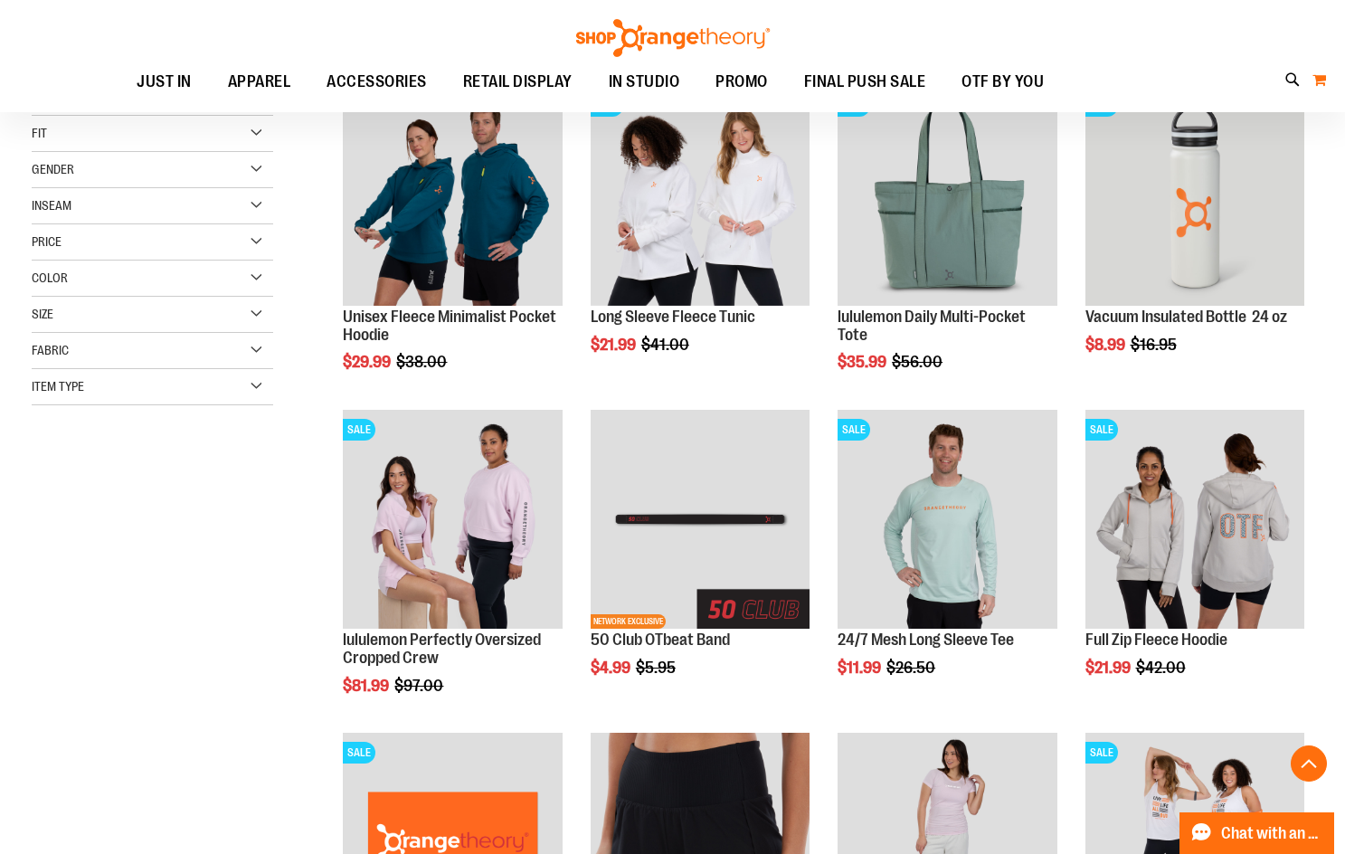
scroll to position [252, 0]
